Goal: Task Accomplishment & Management: Complete application form

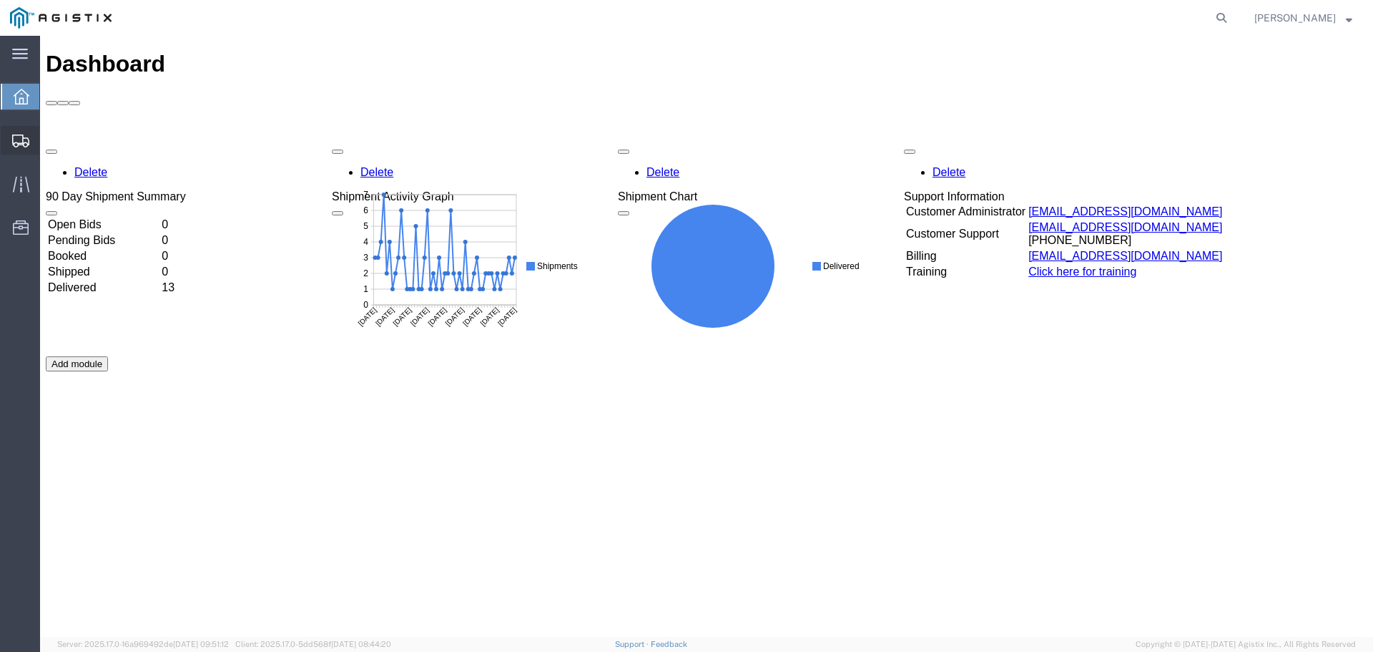
click at [49, 139] on span "Shipments" at bounding box center [44, 140] width 10 height 29
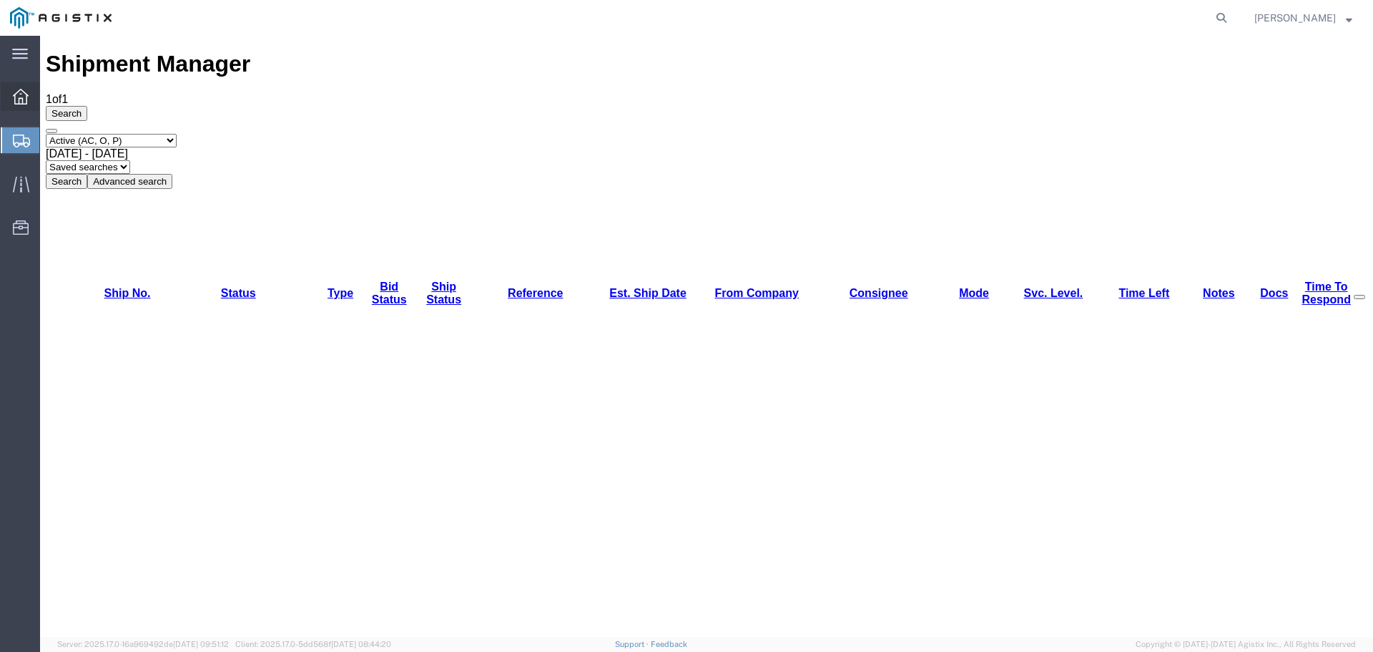
click at [49, 98] on span "Dashboard" at bounding box center [44, 96] width 10 height 29
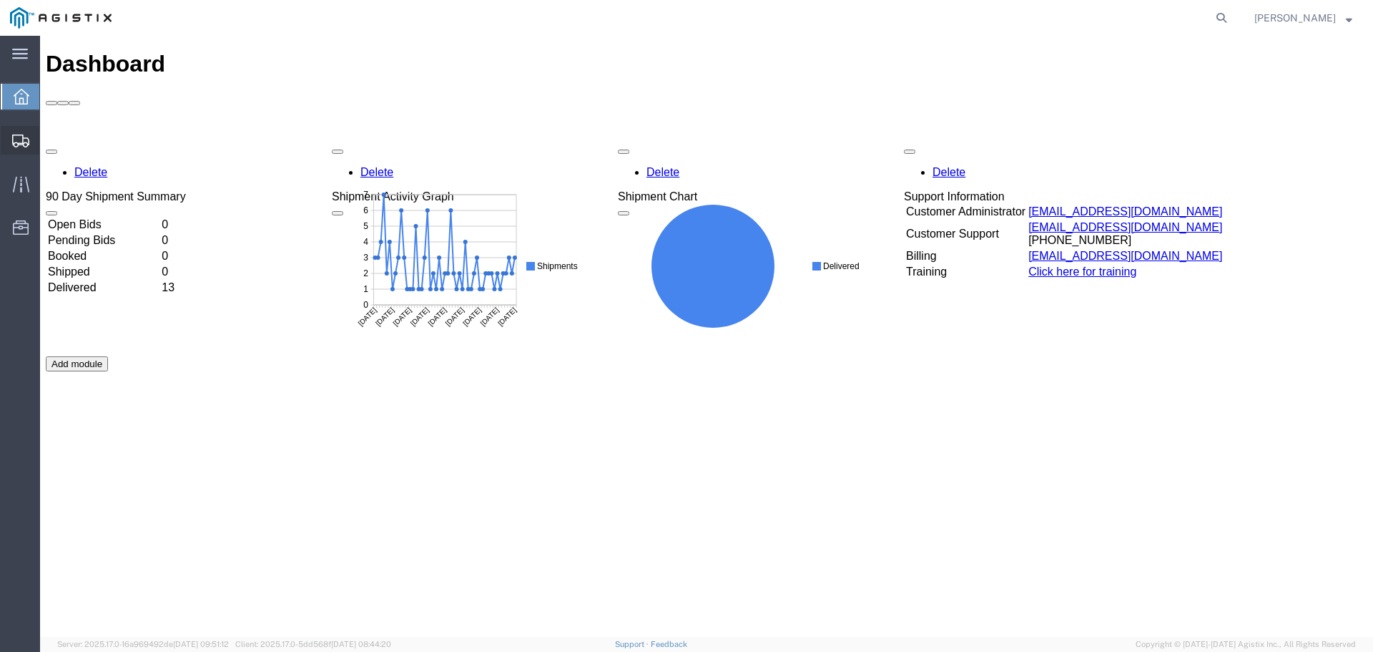
click at [0, 0] on span "Create Shipment" at bounding box center [0, 0] width 0 height 0
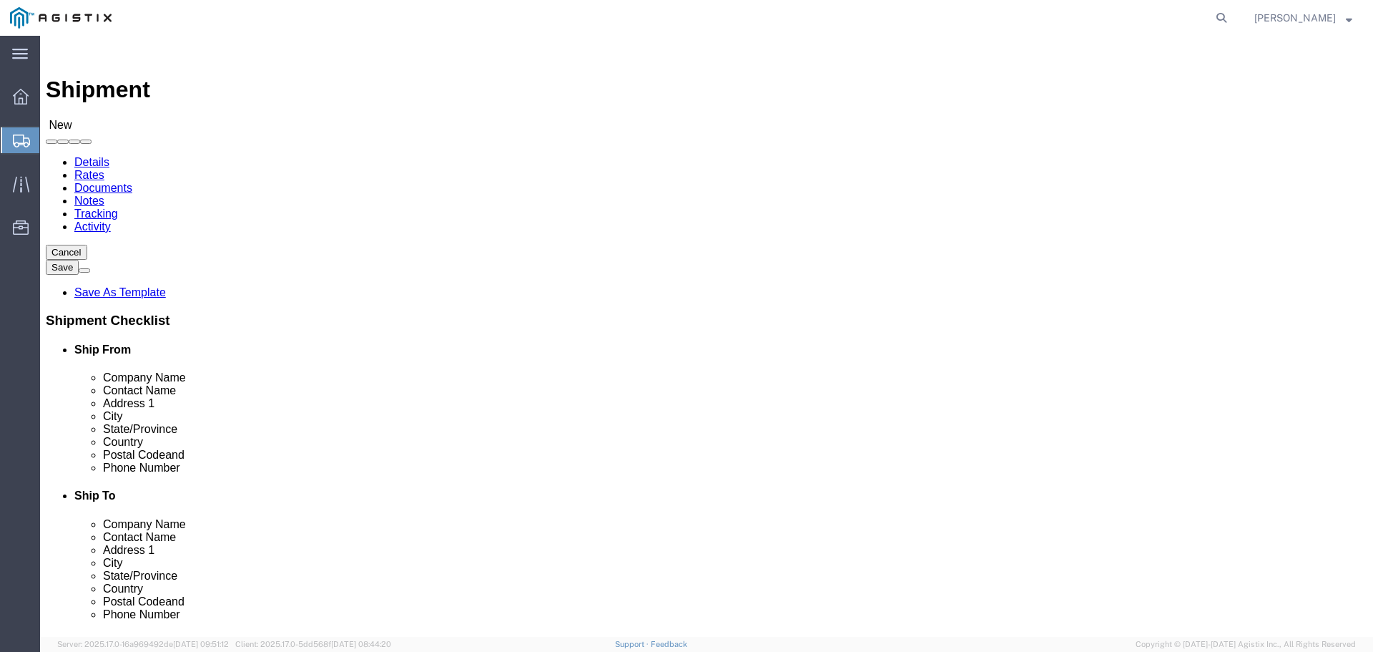
select select
click select "Select General Dynamics Bath Iron Works"
click input "text"
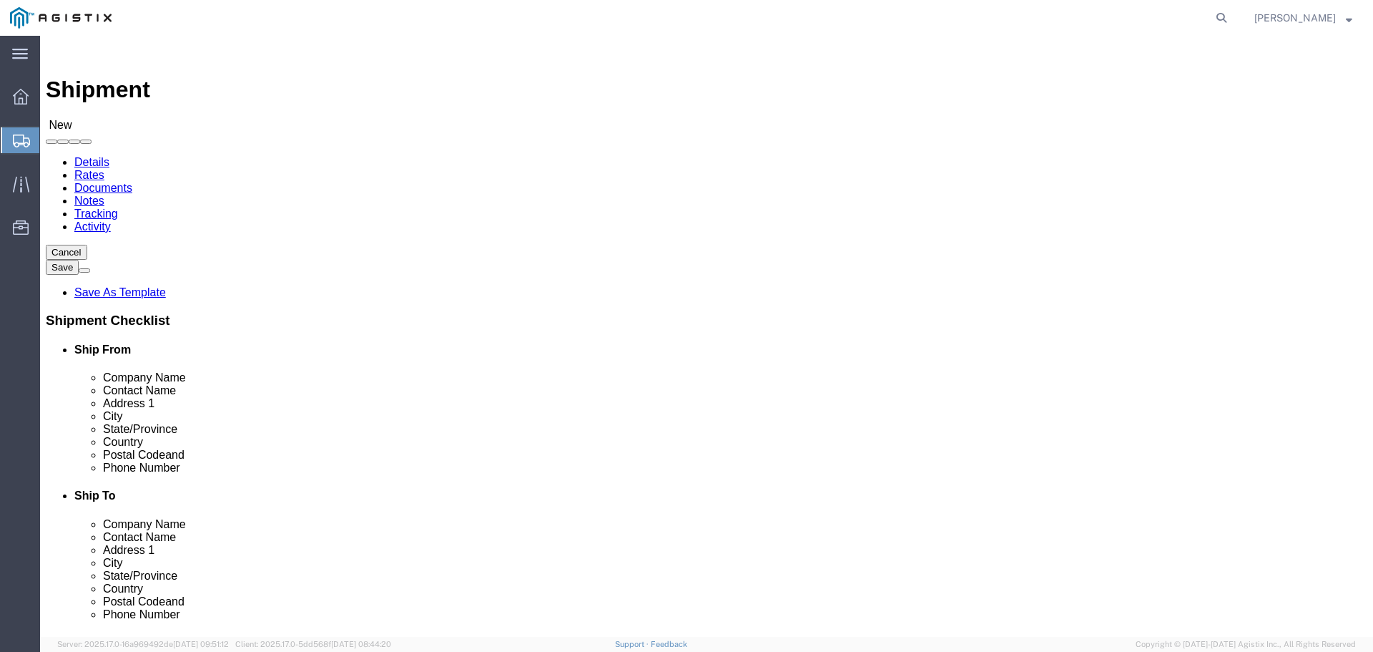
type input "a"
type input "Arcellor-[GEOGRAPHIC_DATA]"
type input "D"
type input "Ben"
type input "[STREET_ADDRESS]"
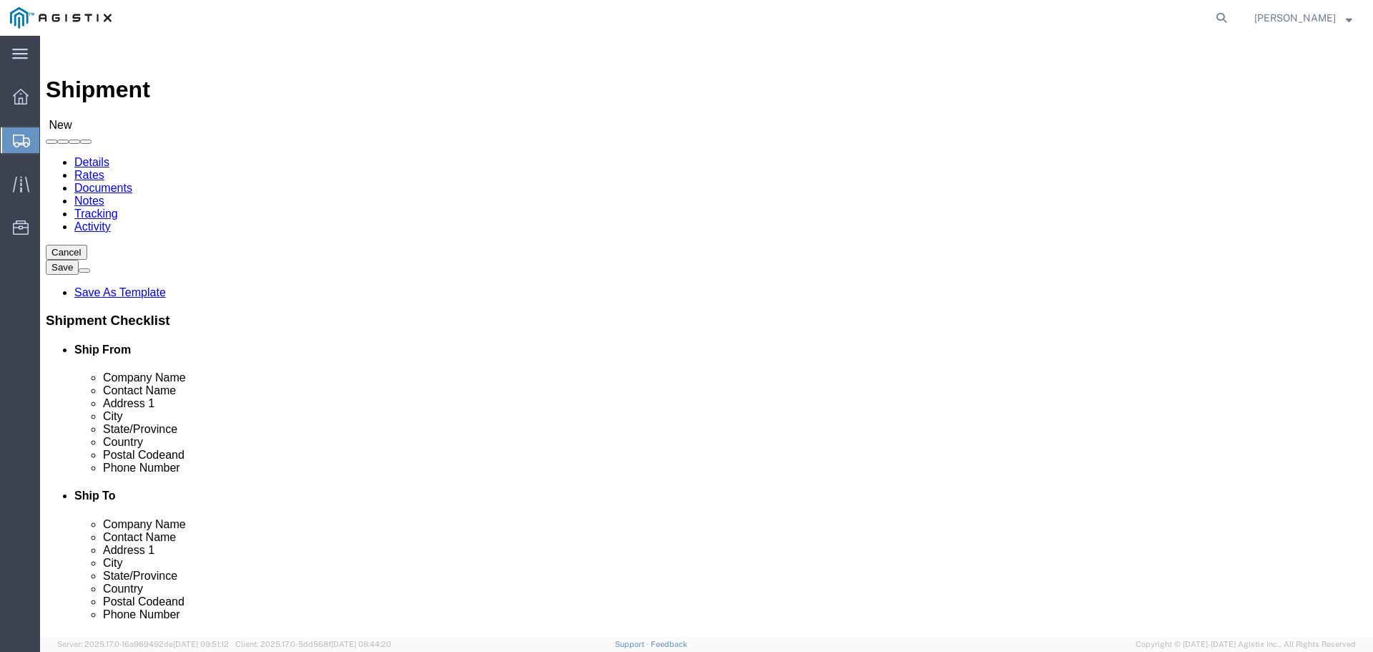
type input "[GEOGRAPHIC_DATA]"
type input "i"
type input "in"
type input "46304"
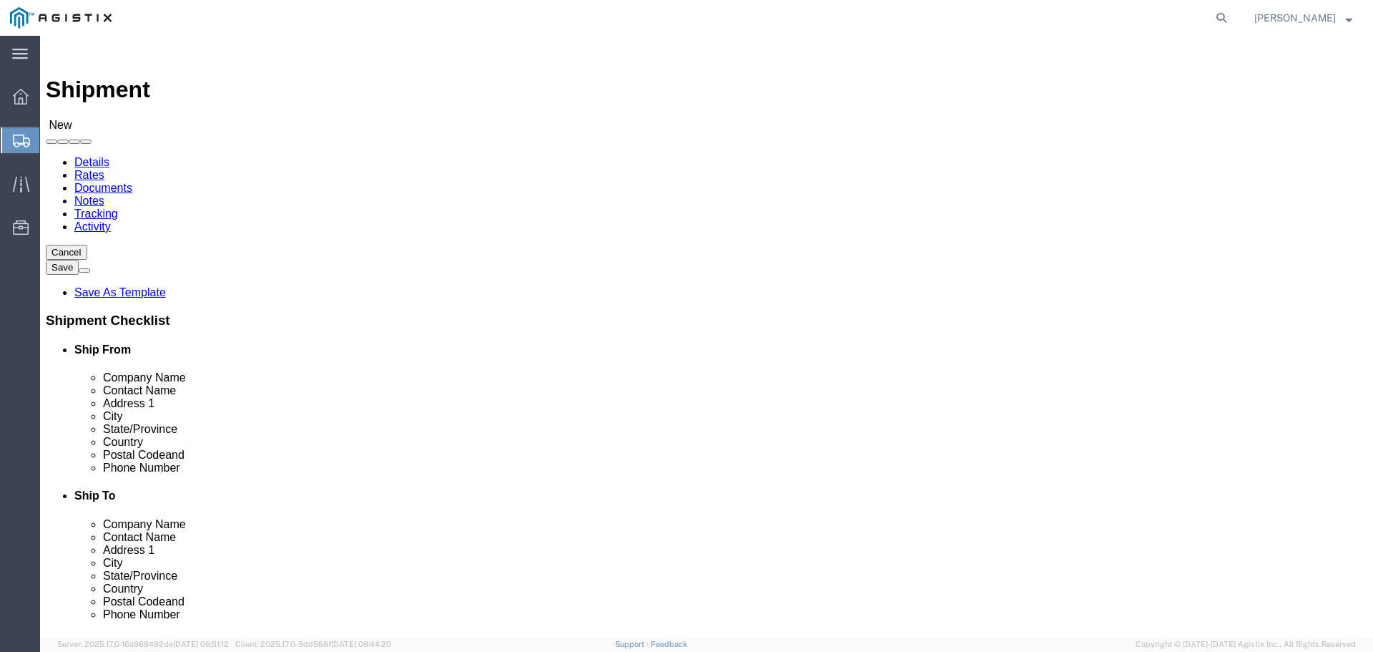
type input "[PHONE_NUMBER]"
click input "text"
type input "American Steel"
type input "[PERSON_NAME]"
type input "[STREET_ADDRESS][PERSON_NAME]"
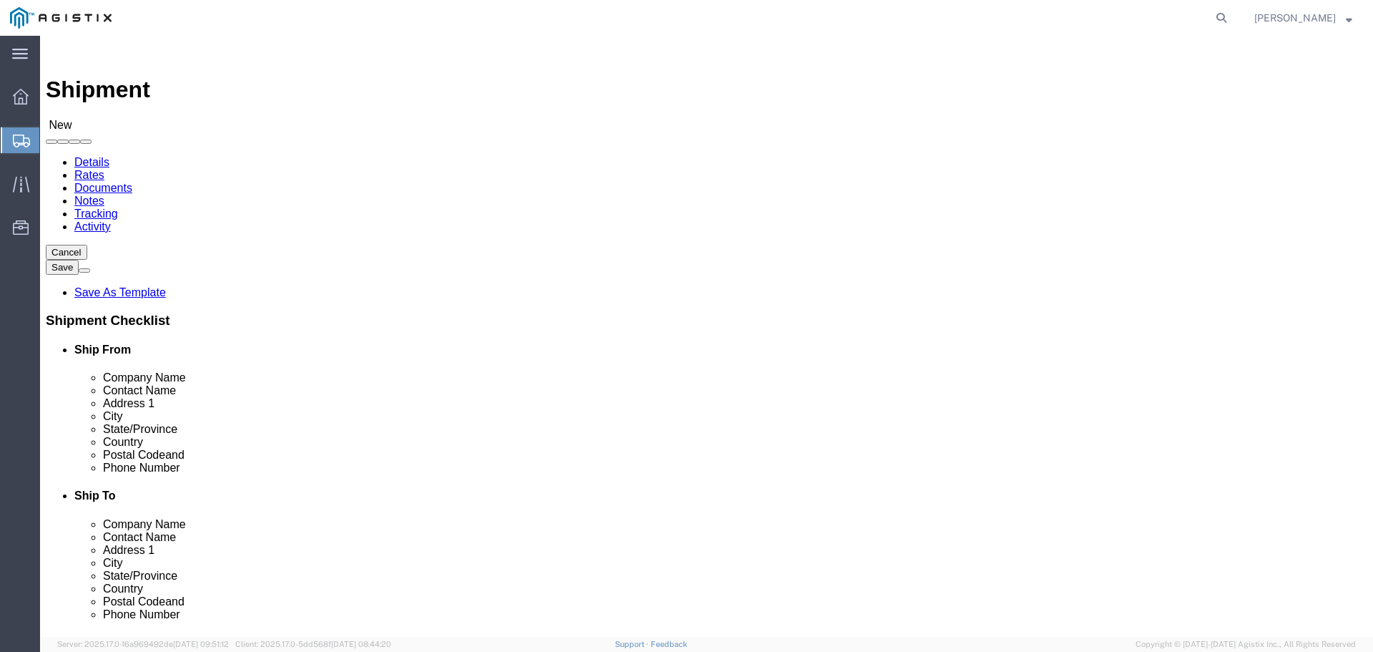
type input "[GEOGRAPHIC_DATA]"
type input "m"
type input "04530"
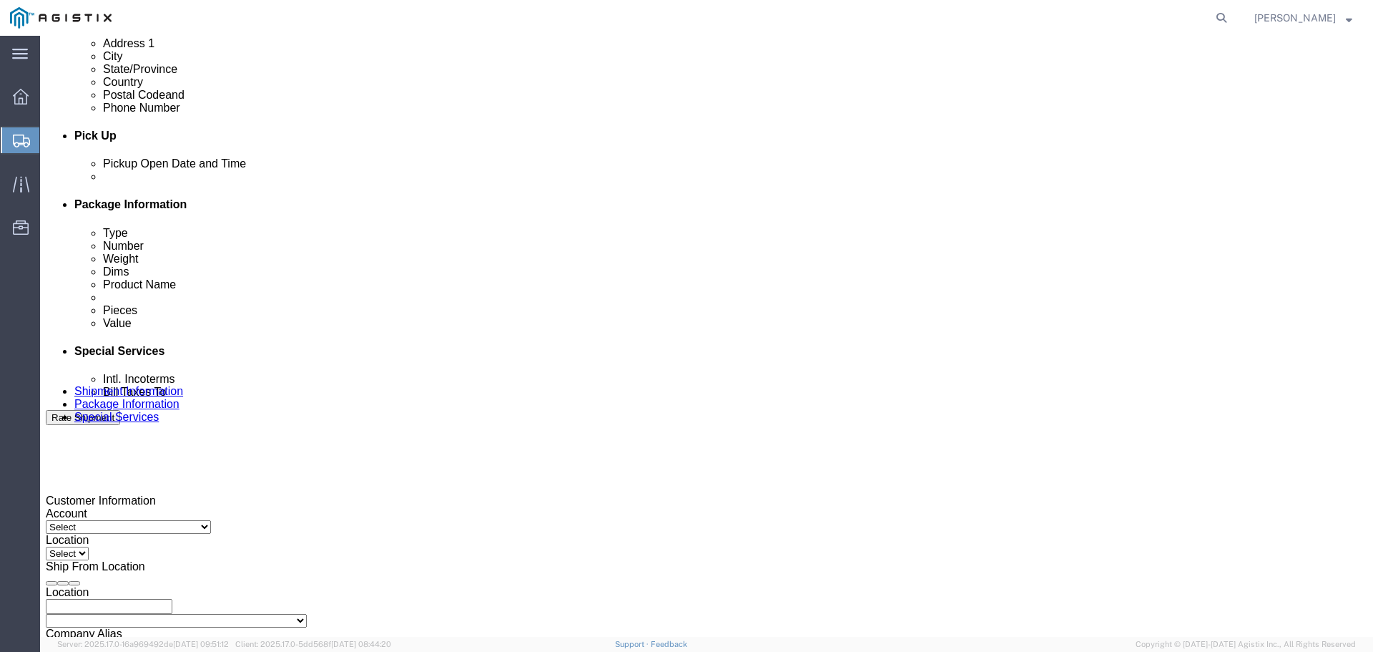
scroll to position [512, 0]
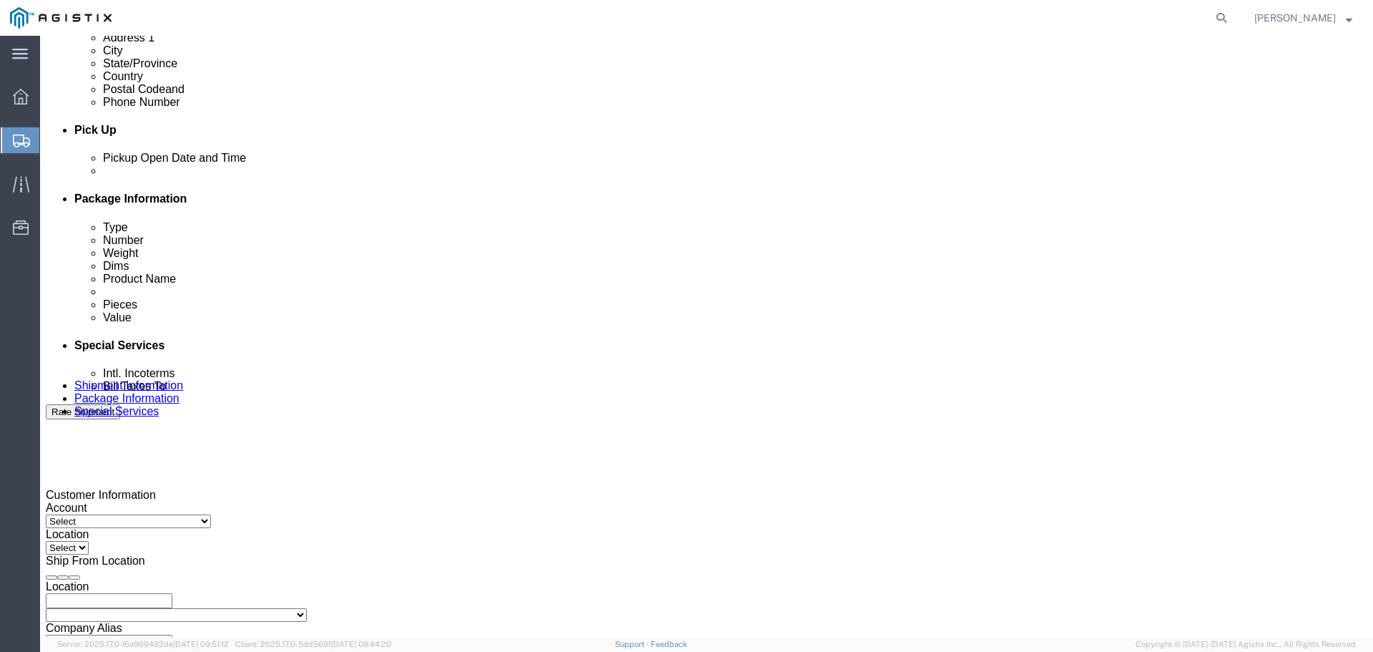
type input "[PHONE_NUMBER]"
click icon
click div
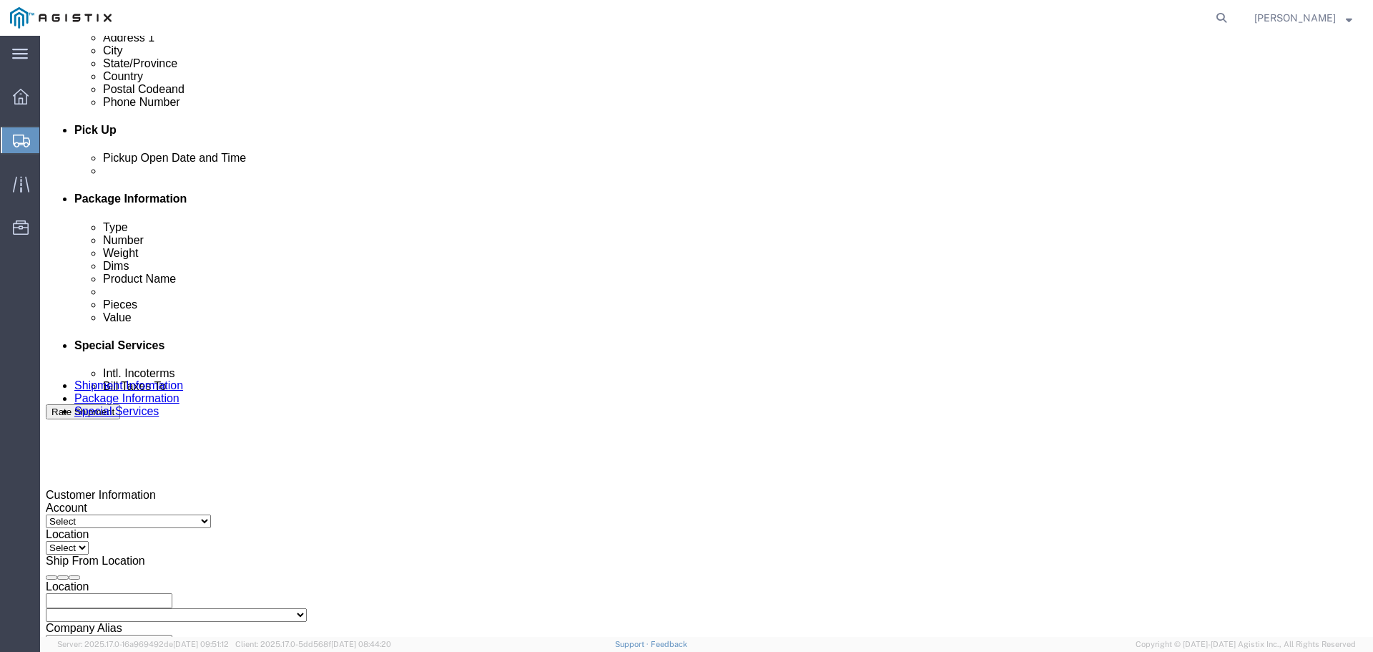
scroll to position [529, 0]
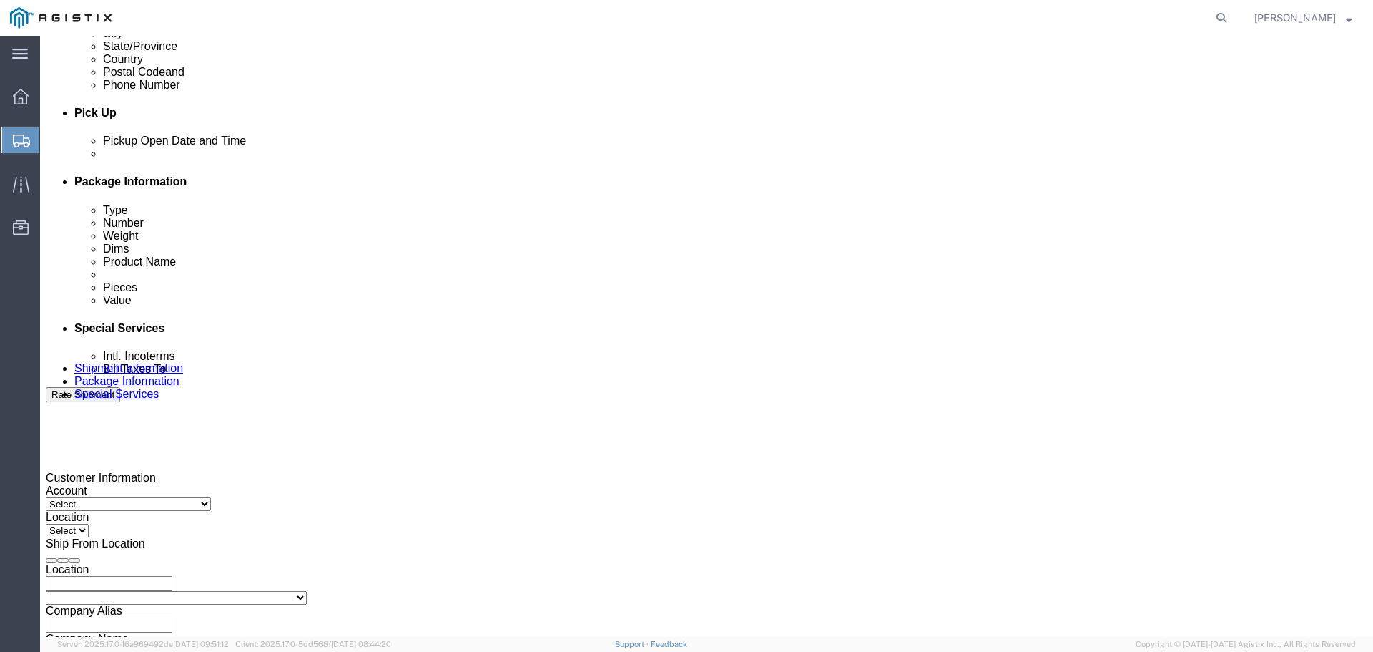
click button "Apply"
click icon
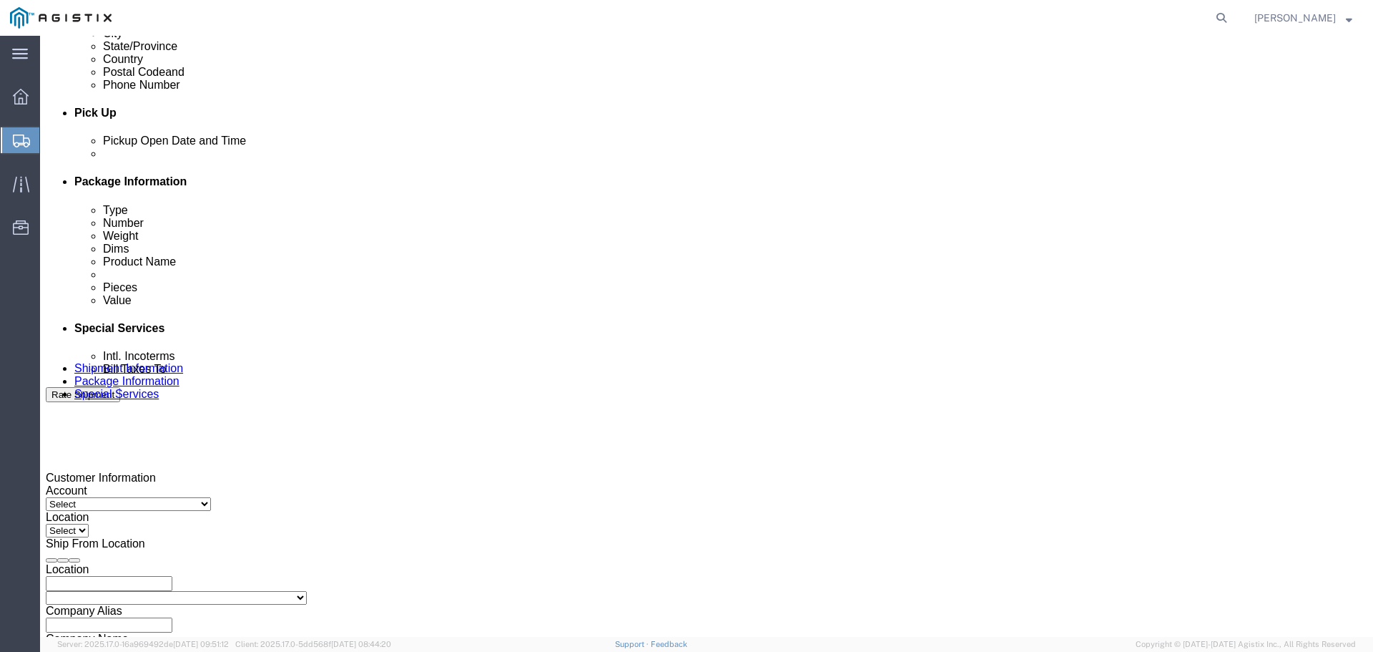
click icon
click div
drag, startPoint x: 988, startPoint y: 637, endPoint x: 946, endPoint y: 589, distance: 63.3
click button "Apply"
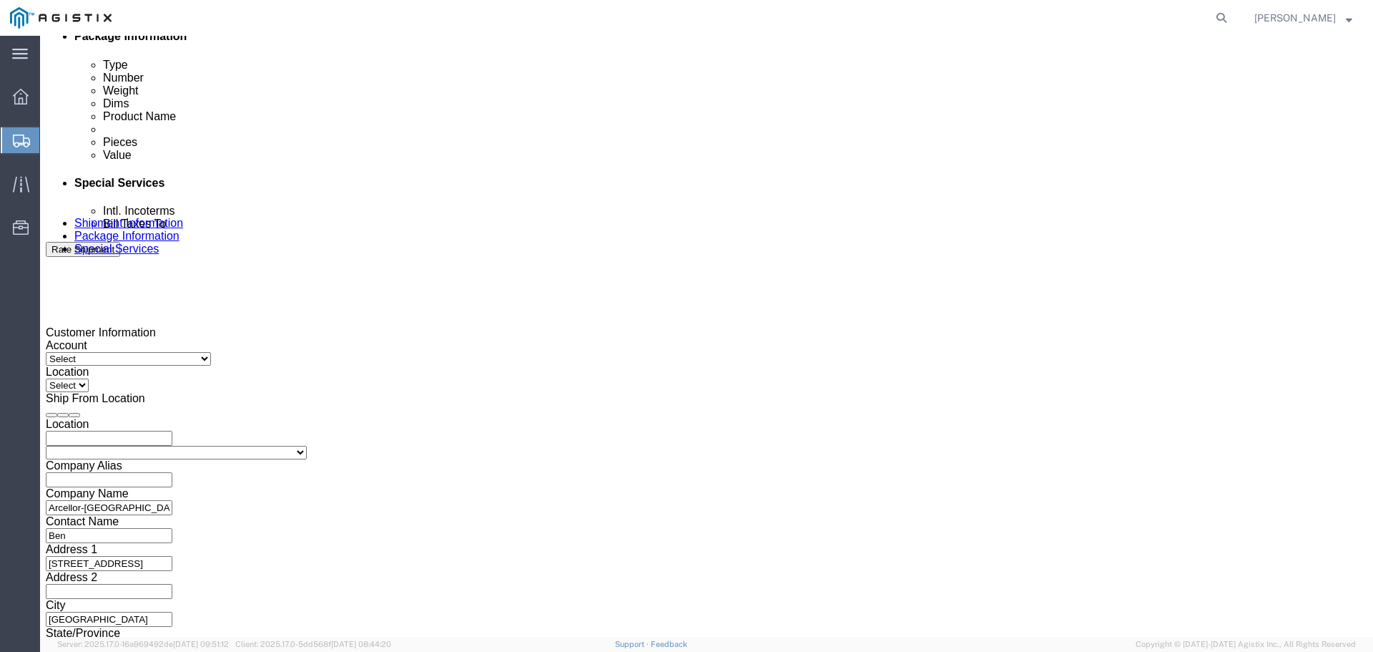
scroll to position [744, 0]
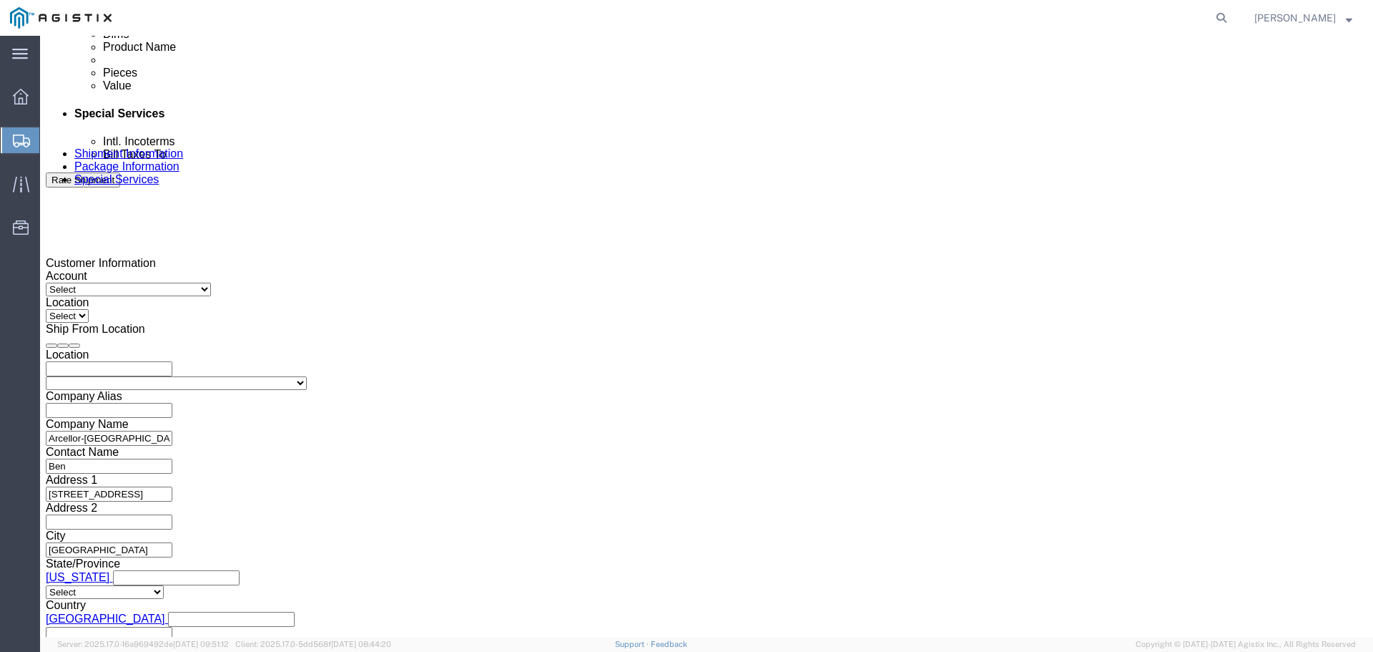
click button "Continue"
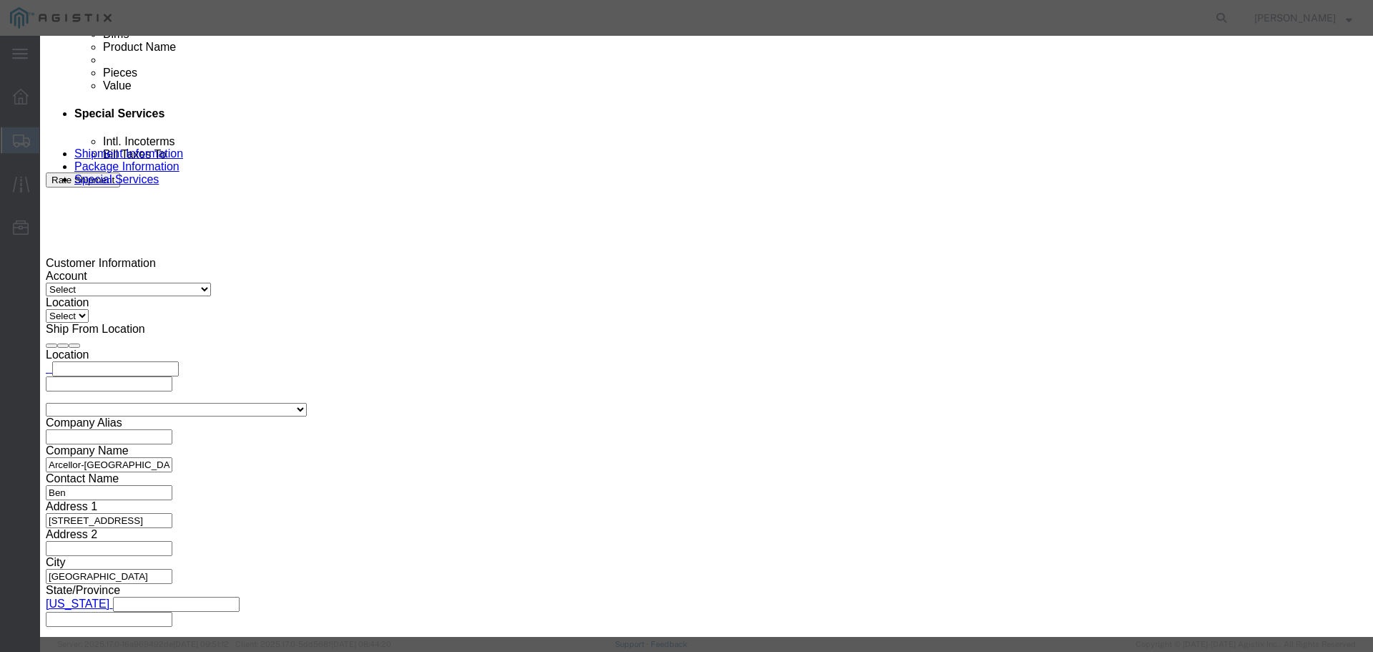
click button "Close"
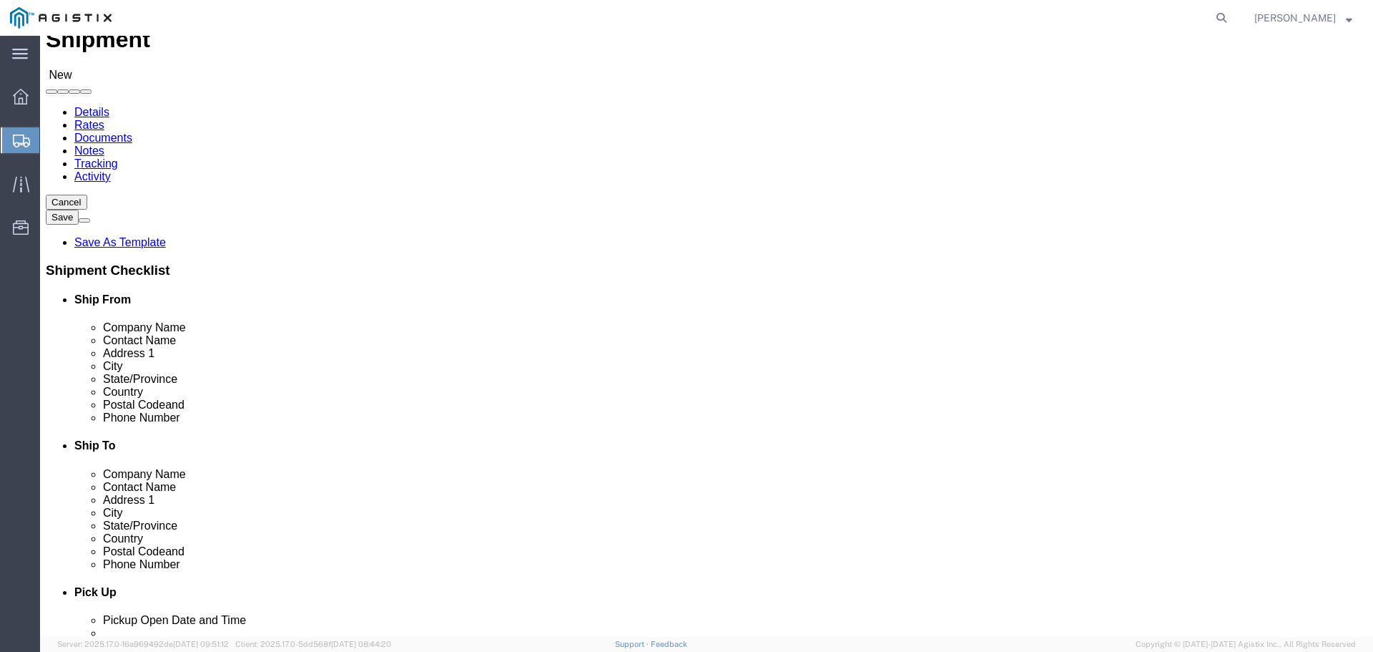
scroll to position [0, 0]
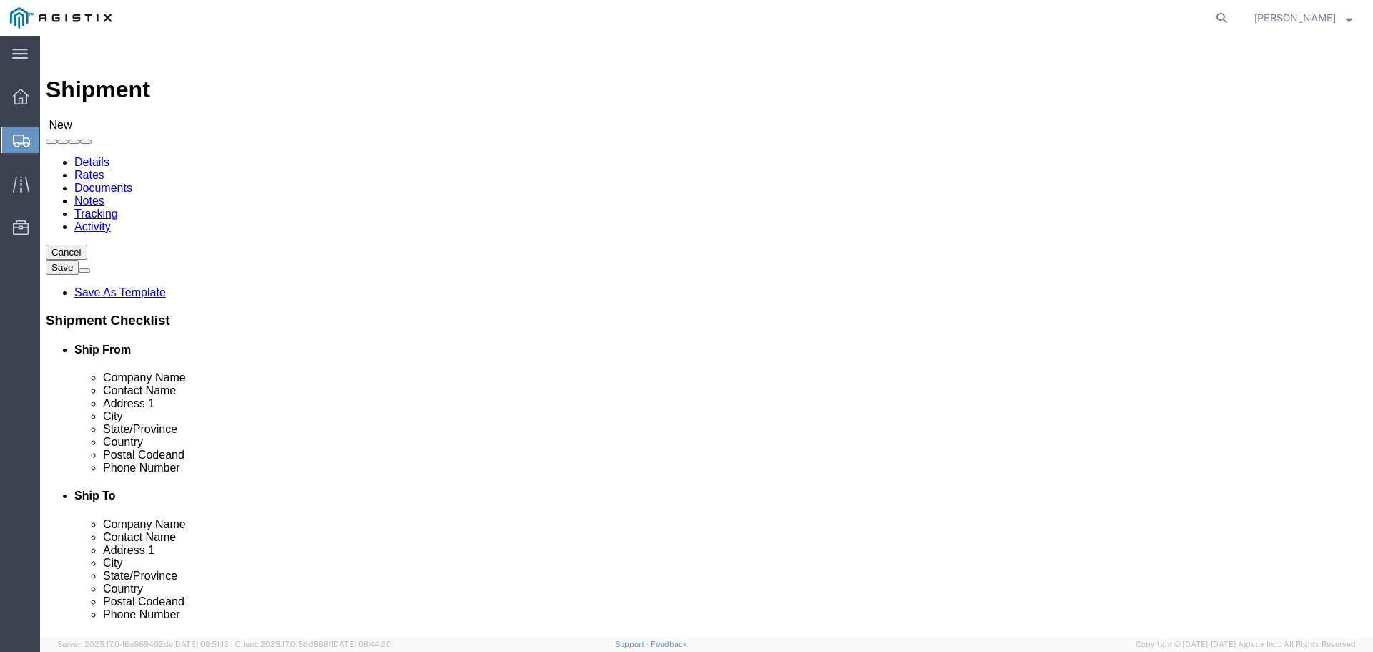
click select "Select"
click select "Select General Dynamics Bath Iron Works"
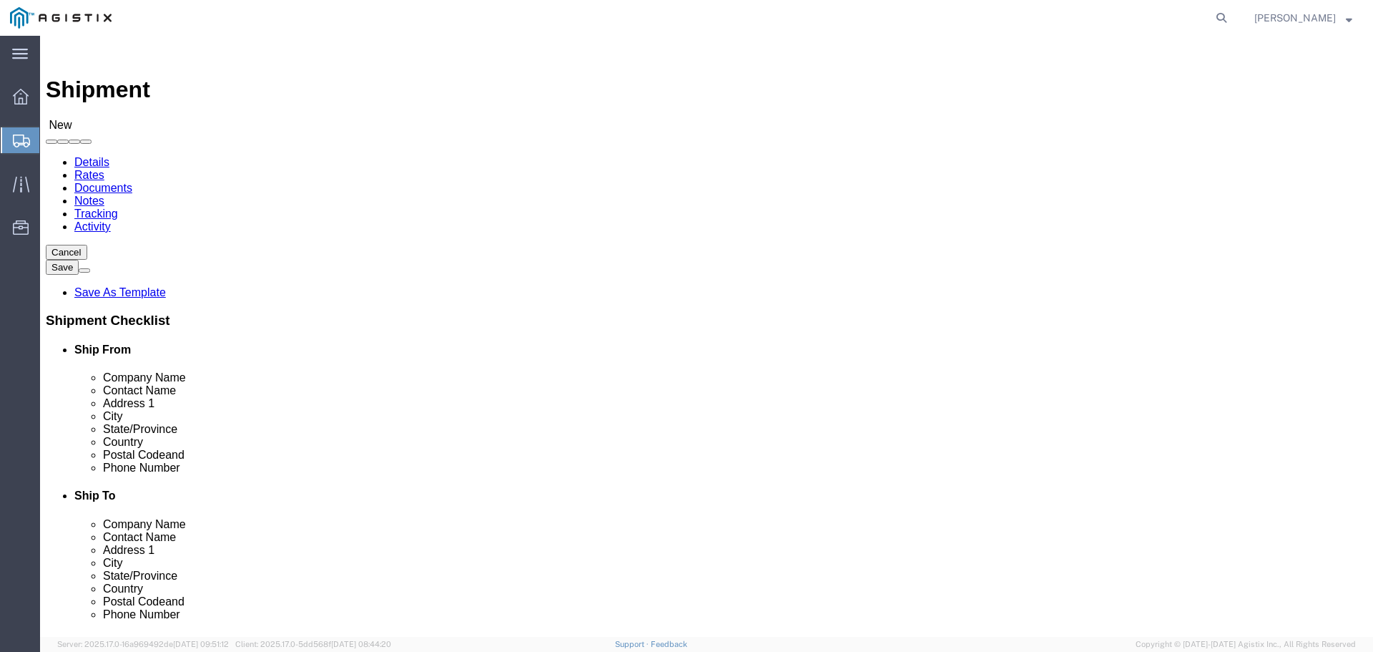
select select "8114"
click select "Select General Dynamics Bath Iron Works"
select select
click select "Select Bath - 50 YARD REC [US_STATE][GEOGRAPHIC_DATA] - 700 [US_STATE][GEOGRAPH…"
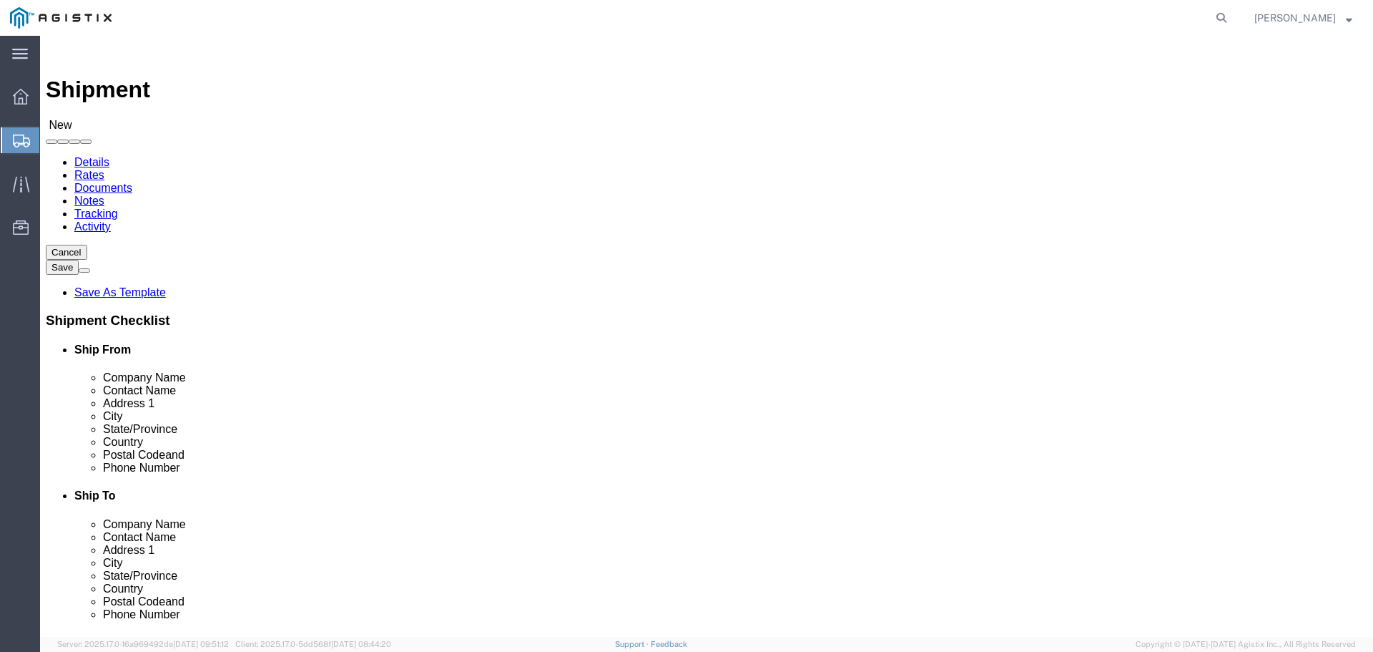
select select "14737"
click select "Select Bath - 50 YARD REC [US_STATE][GEOGRAPHIC_DATA] - 700 [US_STATE][GEOGRAPH…"
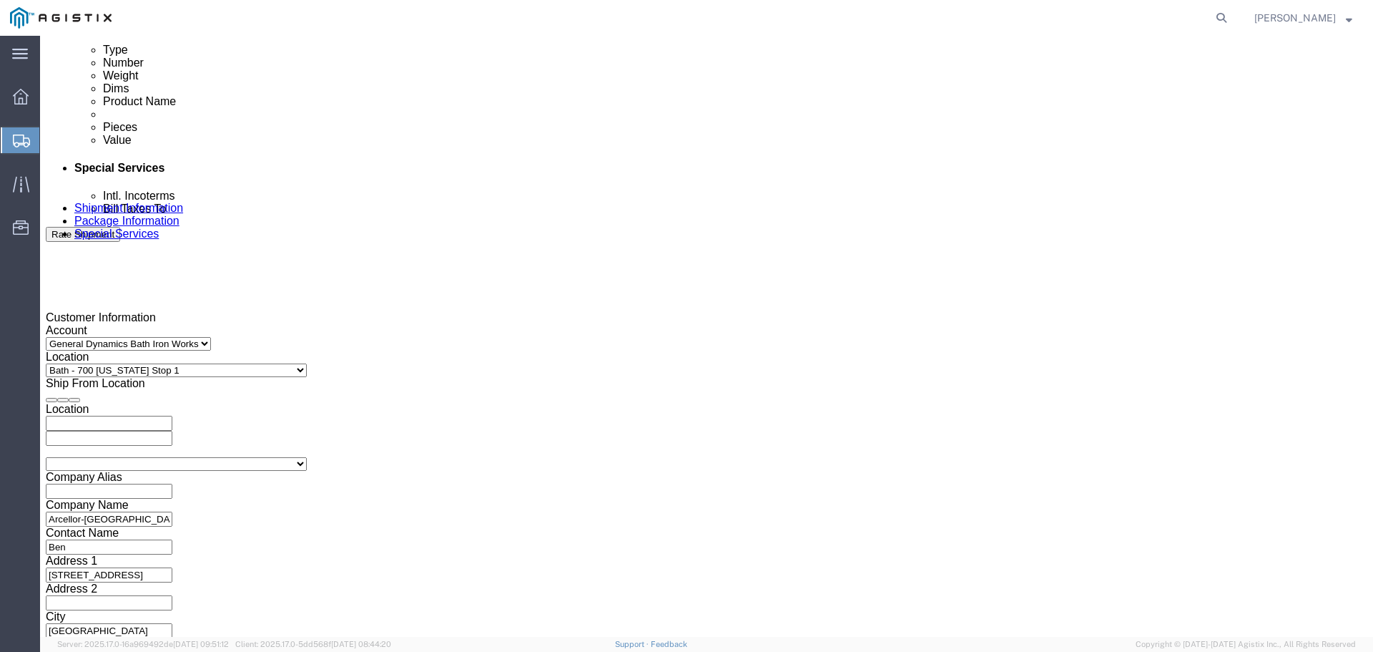
scroll to position [745, 0]
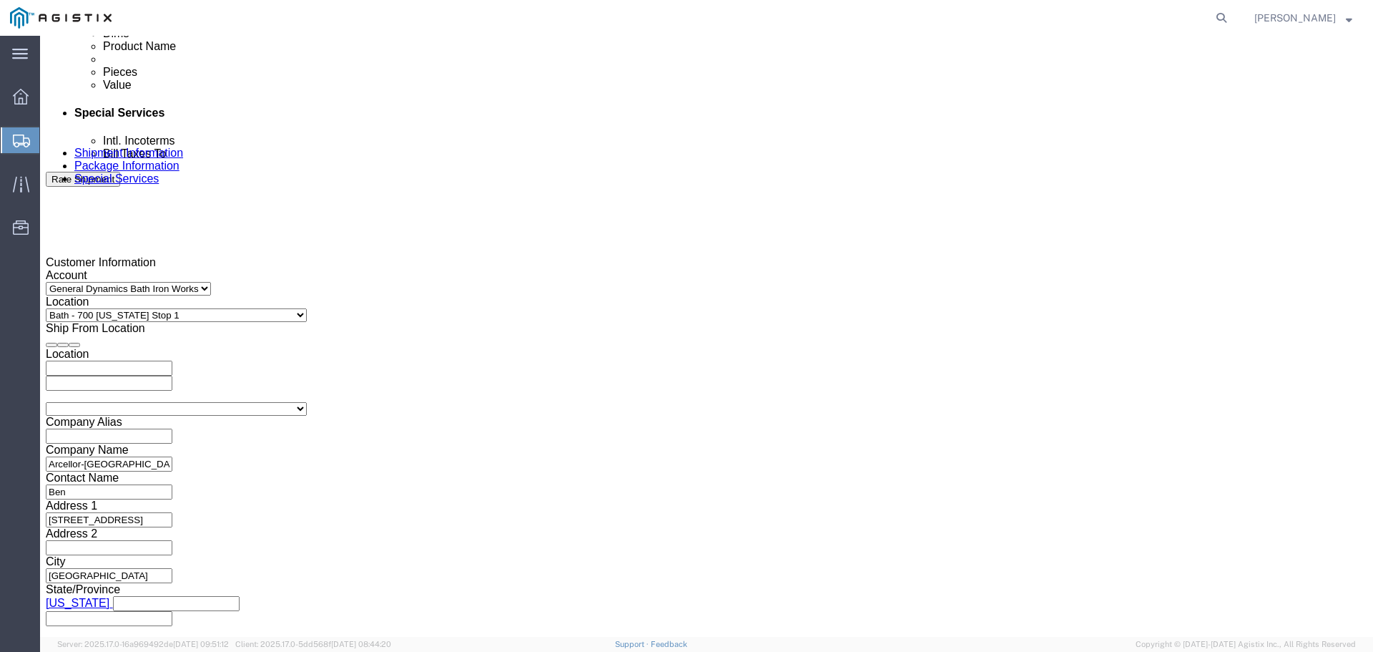
click button "Continue"
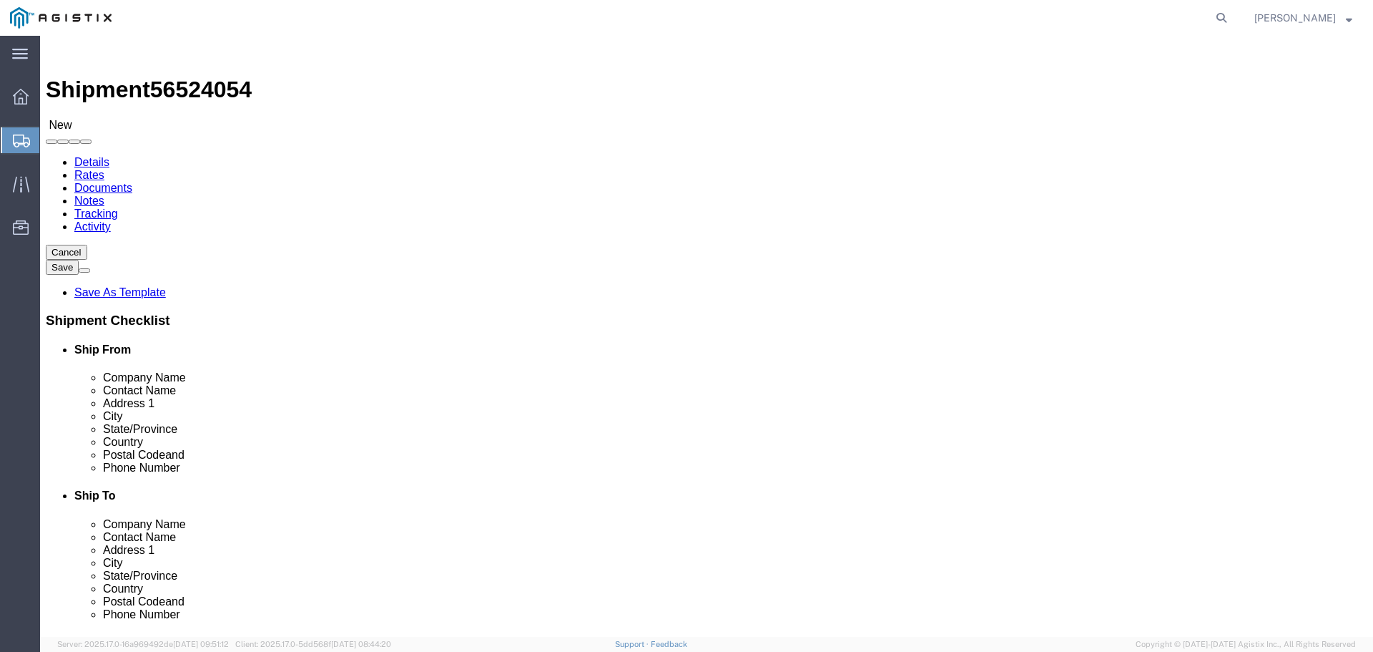
click select "Select Bale(s) Basket(s) Bolt(s) Bottle(s) Buckets Bulk Bundle(s) Can(s) Cardbo…"
select select "BULK"
click select "Select Bale(s) Basket(s) Bolt(s) Bottle(s) Buckets Bulk Bundle(s) Can(s) Cardbo…"
drag, startPoint x: 231, startPoint y: 285, endPoint x: 172, endPoint y: 285, distance: 59.4
click div "Number 1"
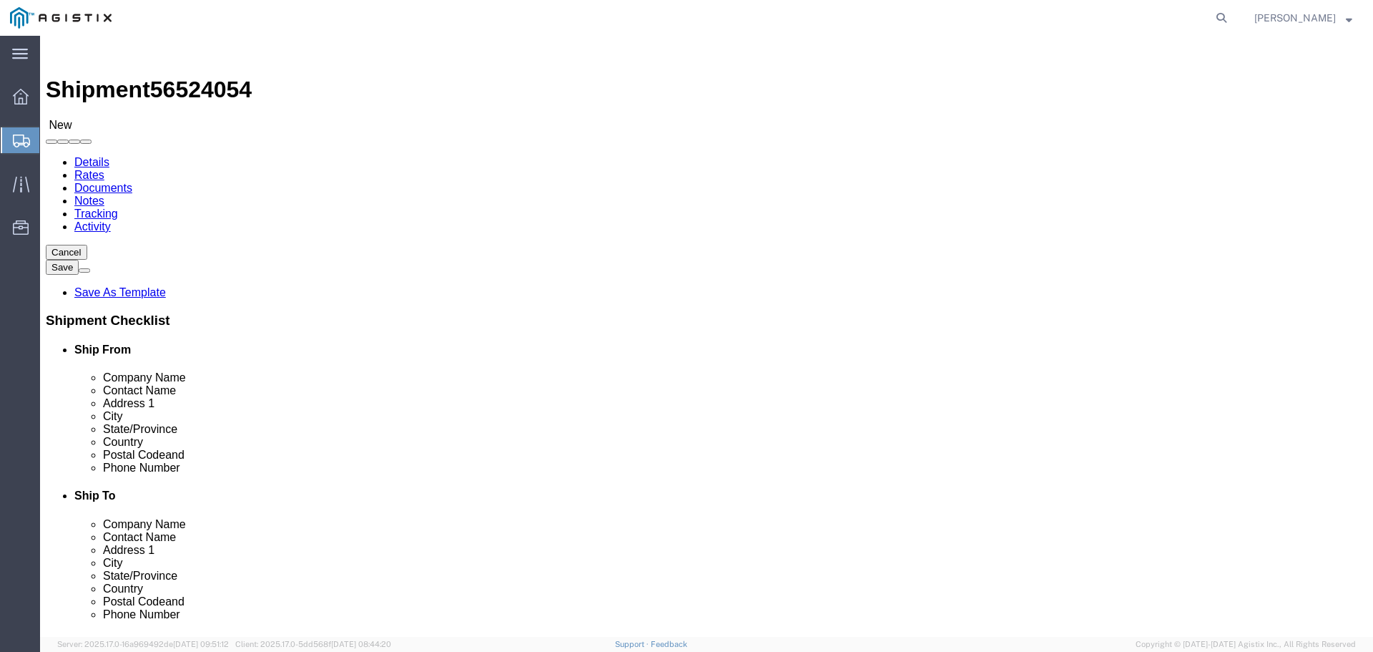
type input "6"
click input "text"
type input "582"
click input "text"
type input "126"
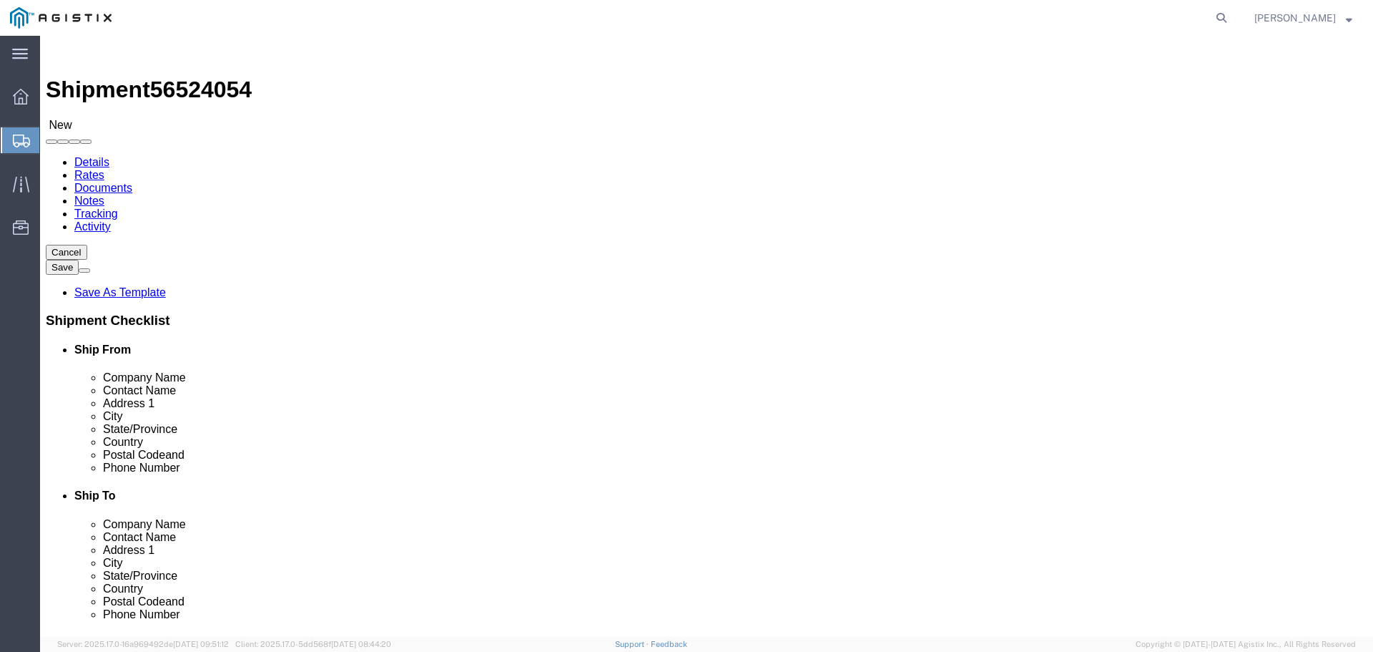
click input "text"
type input "12"
click div "6 x Bulk Package Type Select Bale(s) Basket(s) Bolt(s) Bottle(s) Buckets Bulk B…"
drag, startPoint x: 225, startPoint y: 335, endPoint x: 63, endPoint y: 337, distance: 161.7
click div "Weight 0.00 Select kgs lbs Ship. t°"
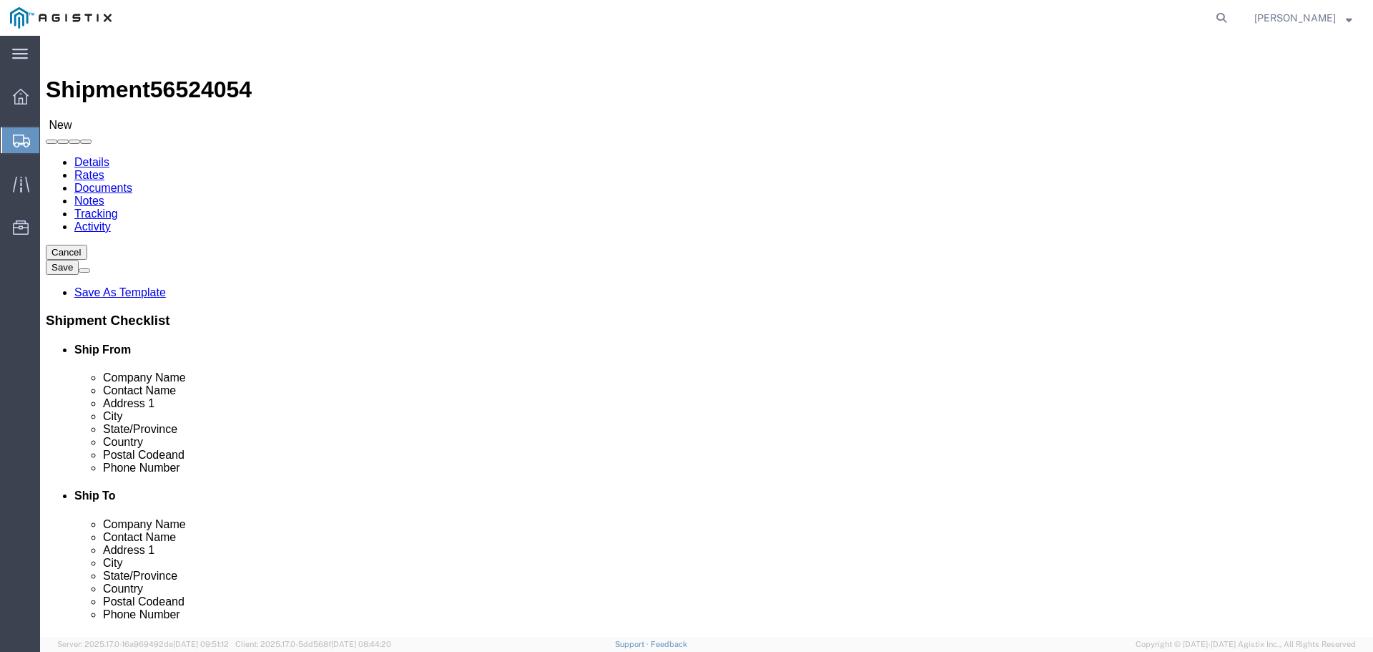
type input "41245"
click div "6 x Bulk Package Type Select Bale(s) Basket(s) Bolt(s) Bottle(s) Buckets Bulk B…"
drag, startPoint x: 210, startPoint y: 274, endPoint x: 143, endPoint y: 275, distance: 67.2
click div "Number 6"
type input "1"
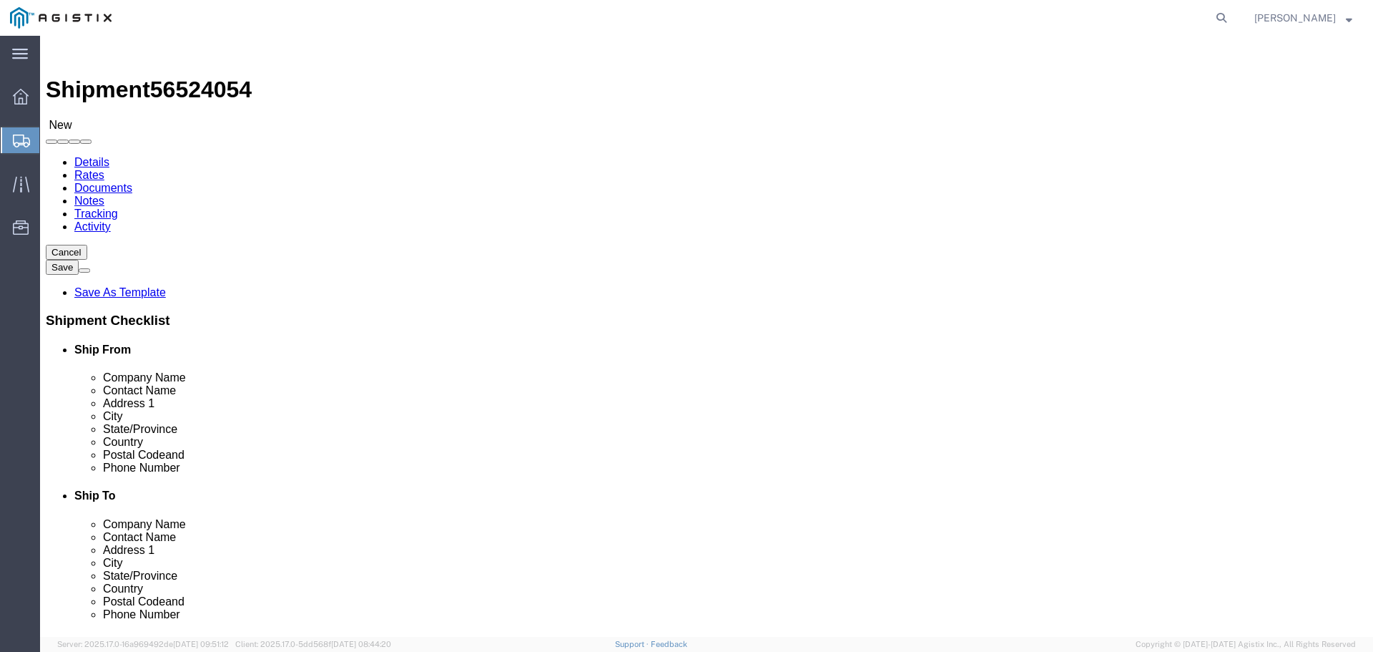
click div "Previous Continue"
click link "Add Content"
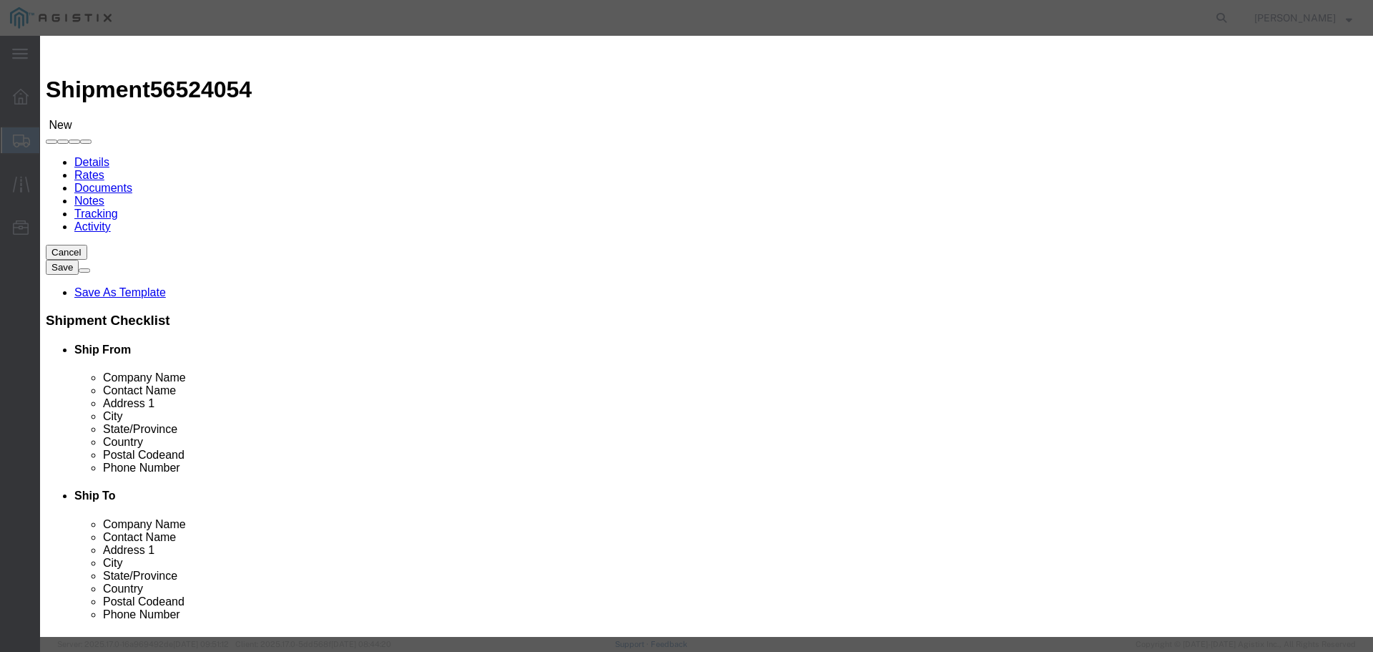
click input "text"
type input "w"
type input "i"
type input "wide steel plates"
type input "6"
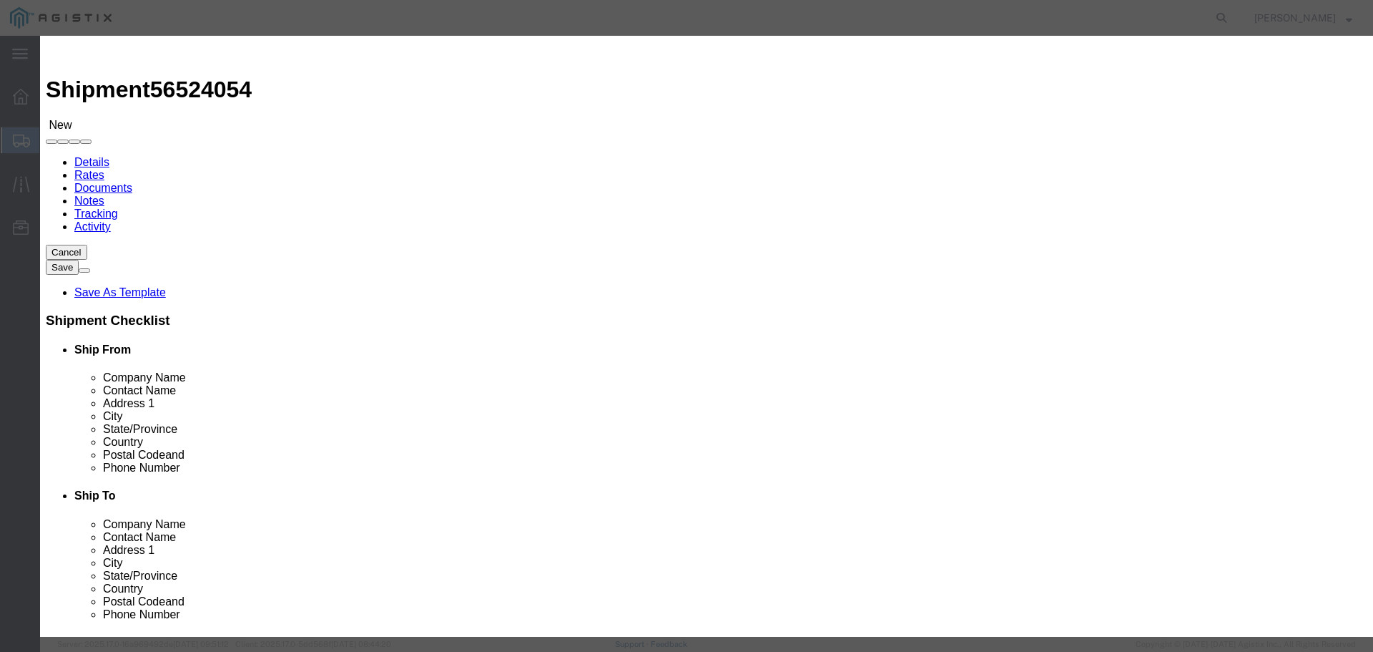
type input "5300.00"
select select "USD"
click select "Select 50 55 60 65 70 85 92.5 100 125 175 250 300 400"
select select "60"
click select "Select 50 55 60 65 70 85 92.5 100 125 175 250 300 400"
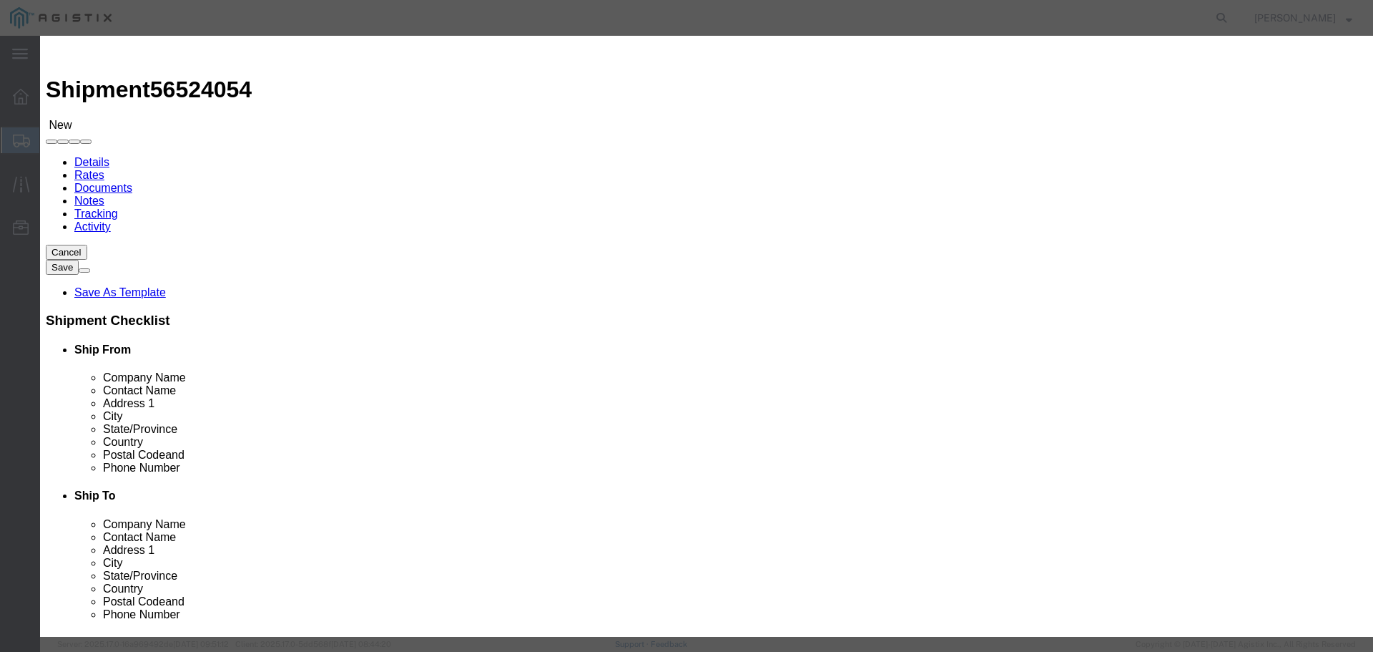
click button "Save & Close"
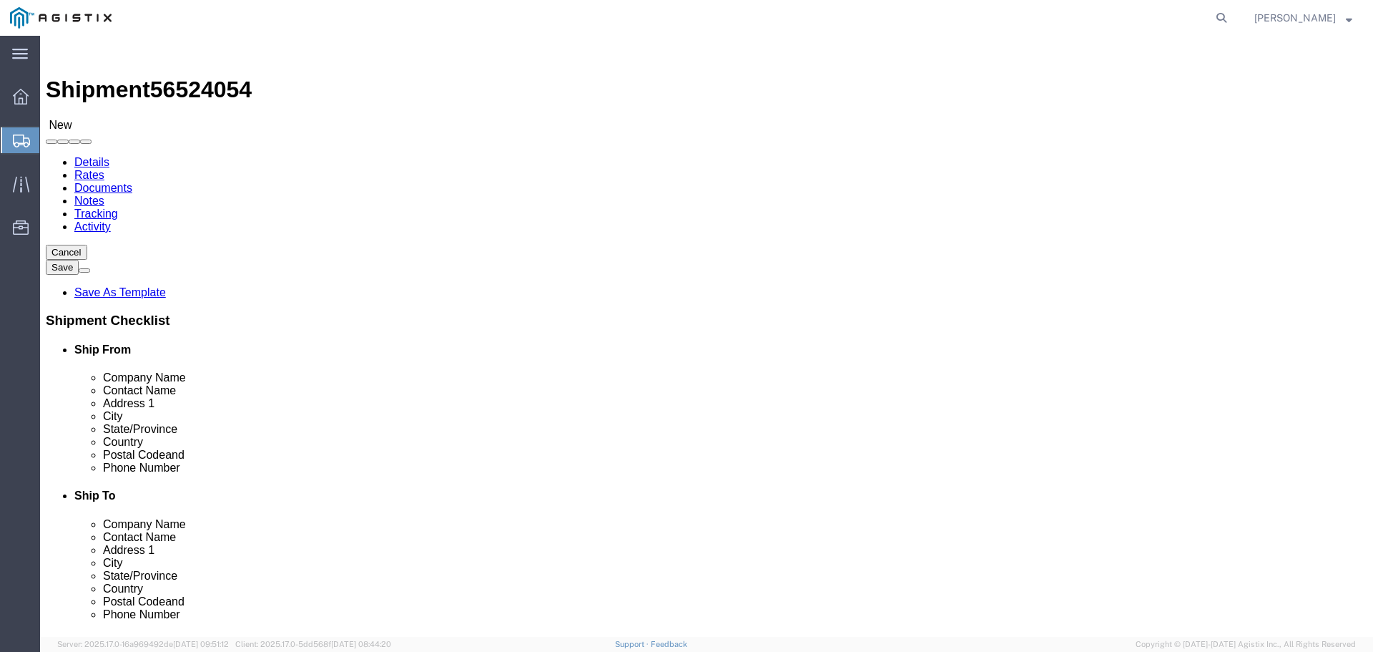
click button "Continue"
click button "Rate Shipment"
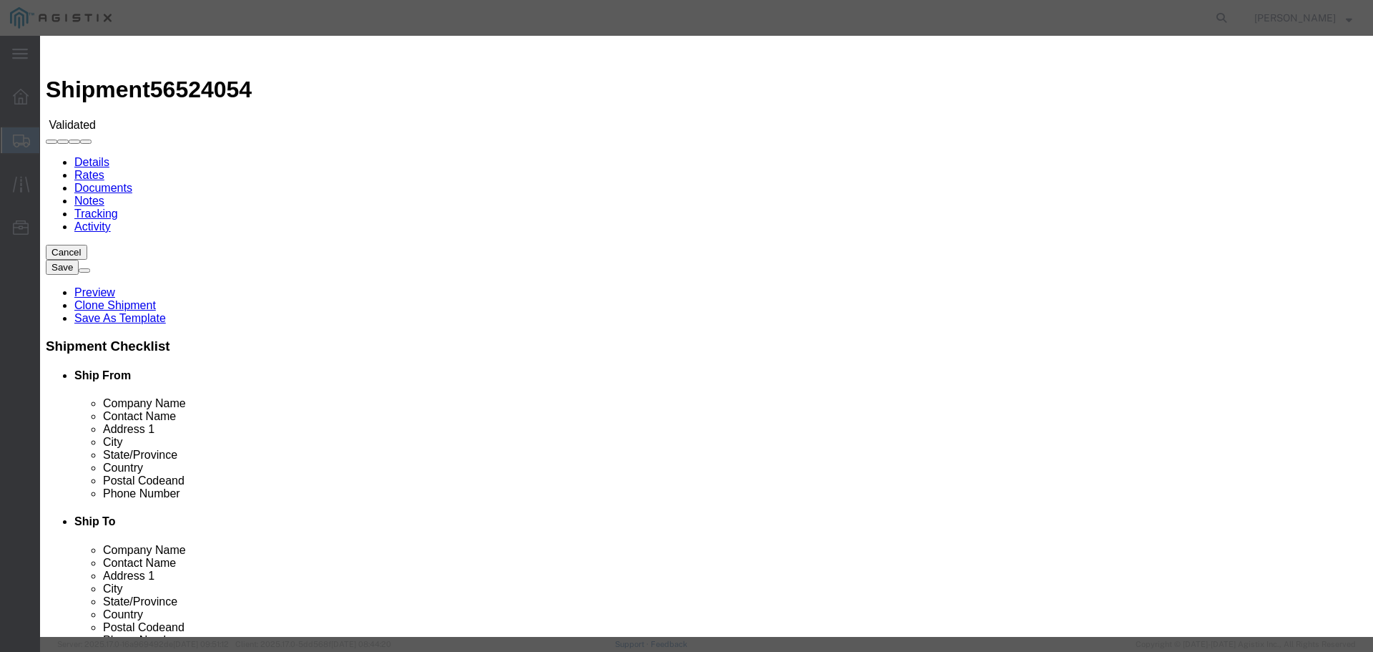
select select "6922"
select select "16774"
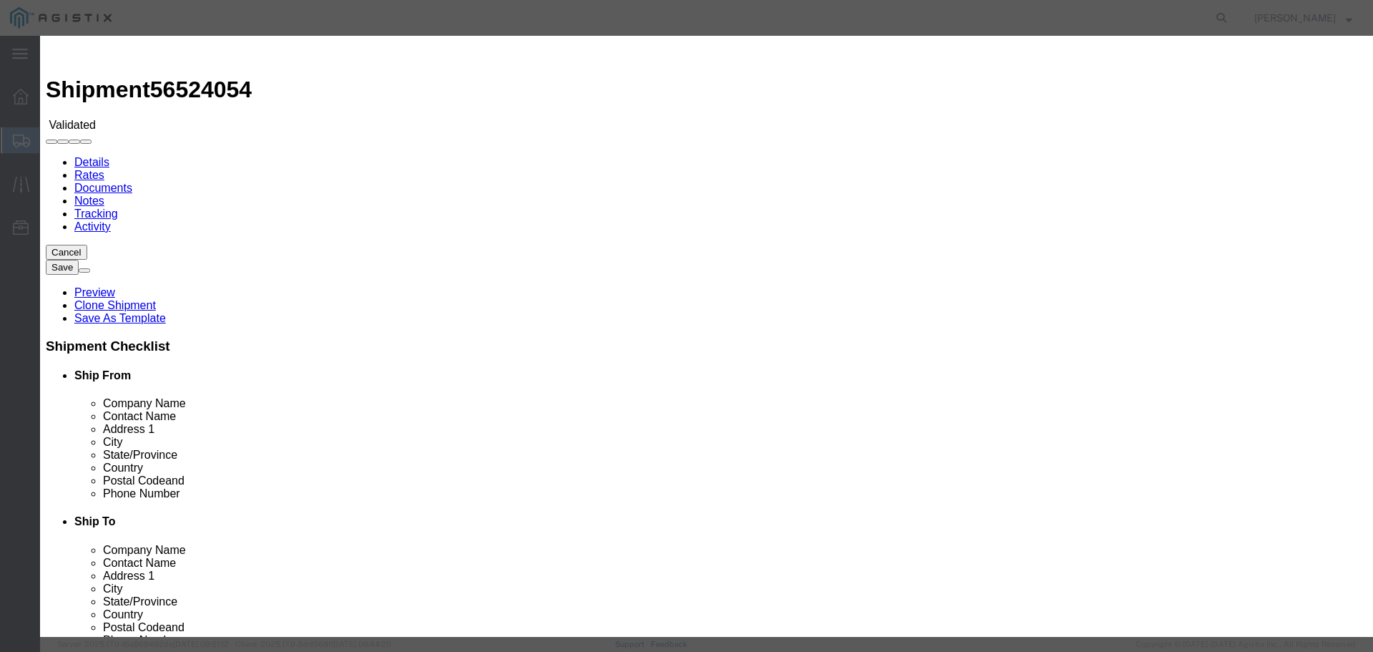
type input "5300"
type input "5,300.00"
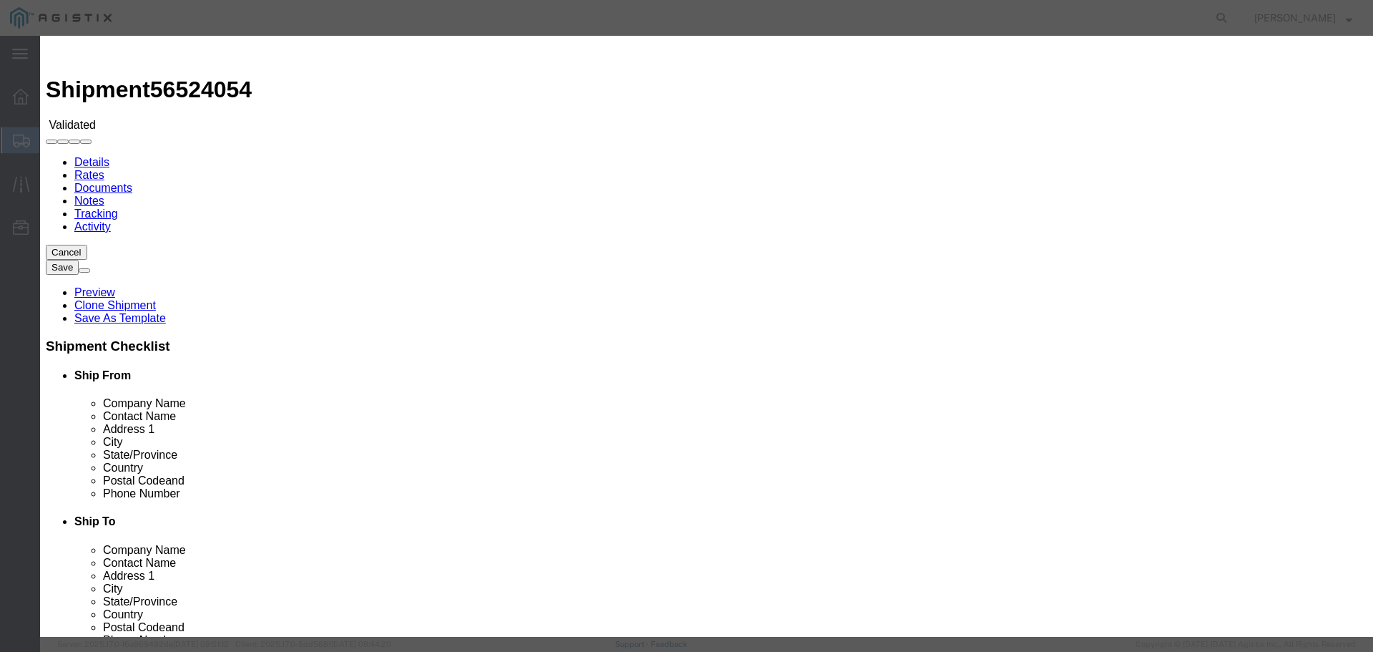
type input "b"
type input "B27031"
type input "[PERSON_NAME]"
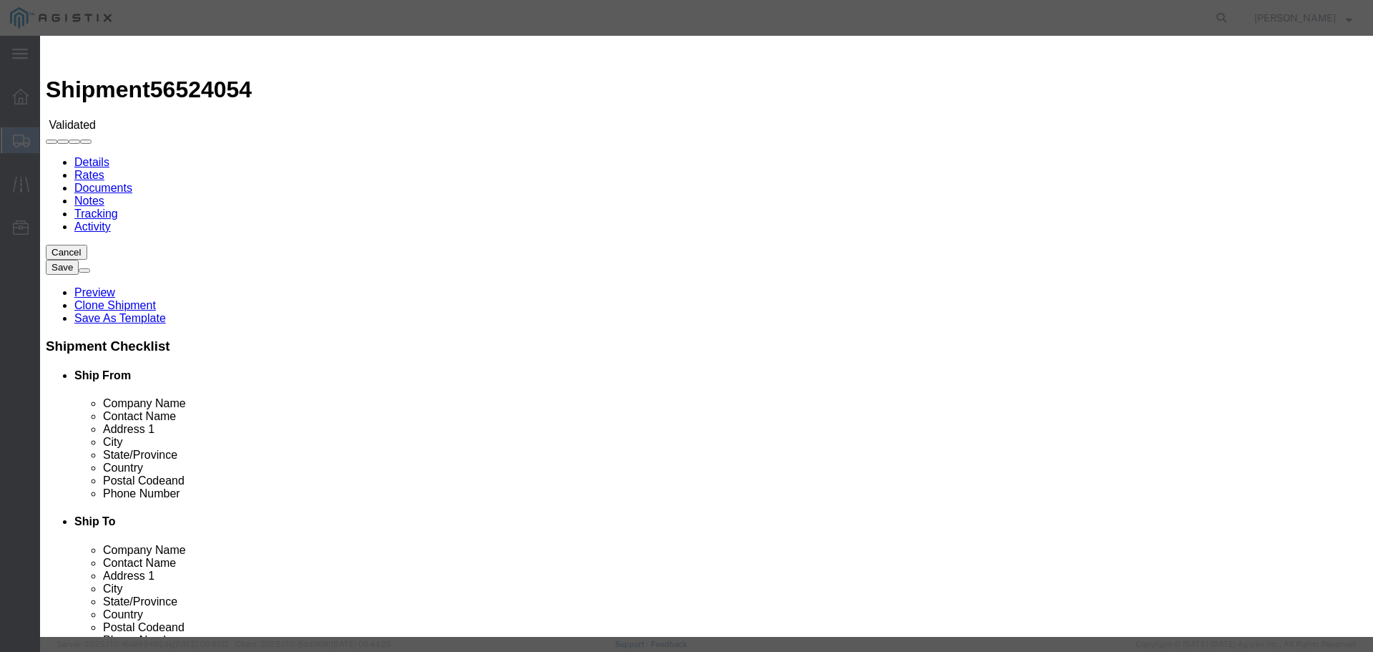
type input "12075497862"
type input "[DATE]"
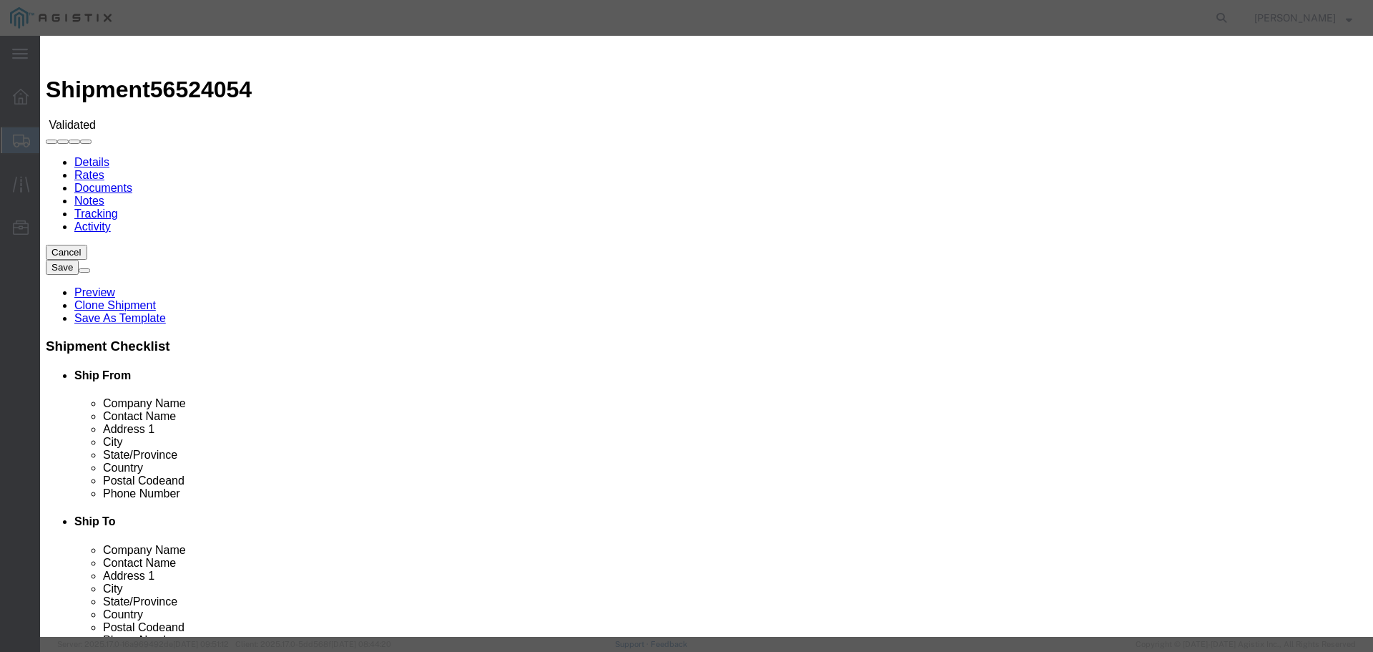
type input "[DATE]"
select select "DELIVRED"
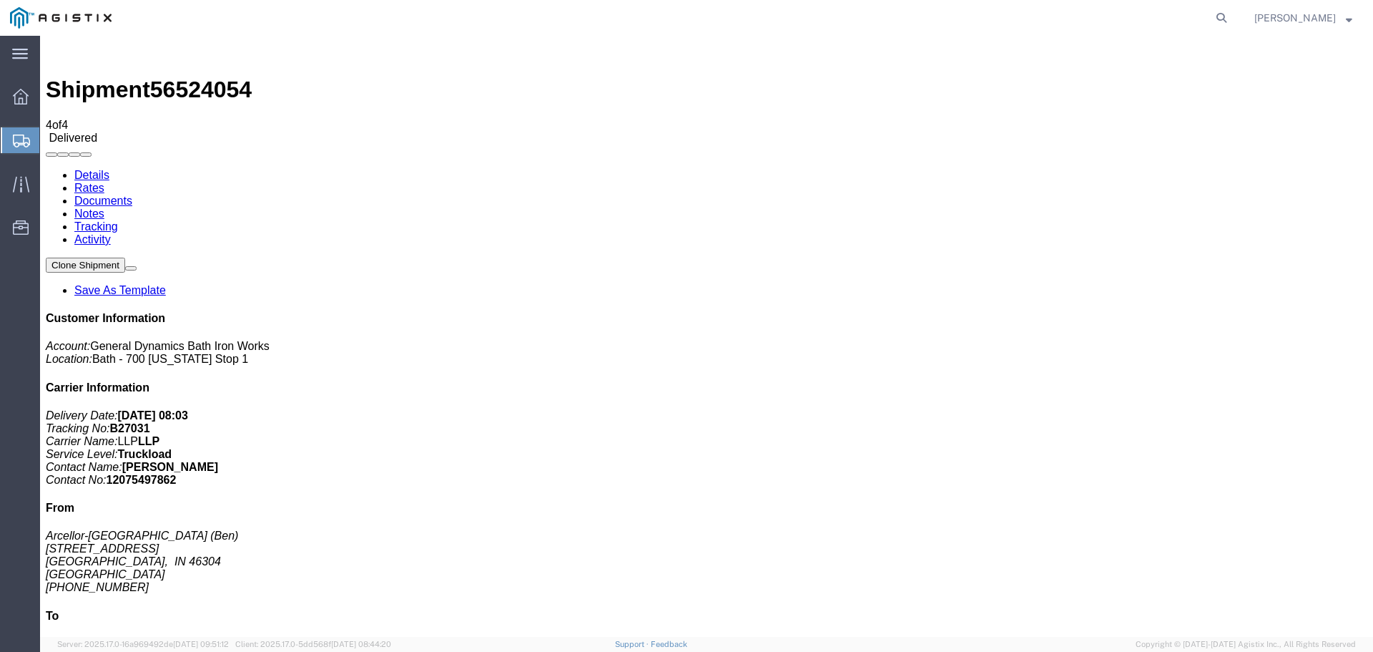
drag, startPoint x: 907, startPoint y: 82, endPoint x: 994, endPoint y: 55, distance: 91.4
click at [908, 169] on ul "Details Rates Documents Notes Tracking Activity" at bounding box center [707, 207] width 1322 height 77
click at [1217, 9] on icon at bounding box center [1222, 18] width 20 height 20
click at [1111, 26] on input "search" at bounding box center [994, 18] width 435 height 34
type input "5"
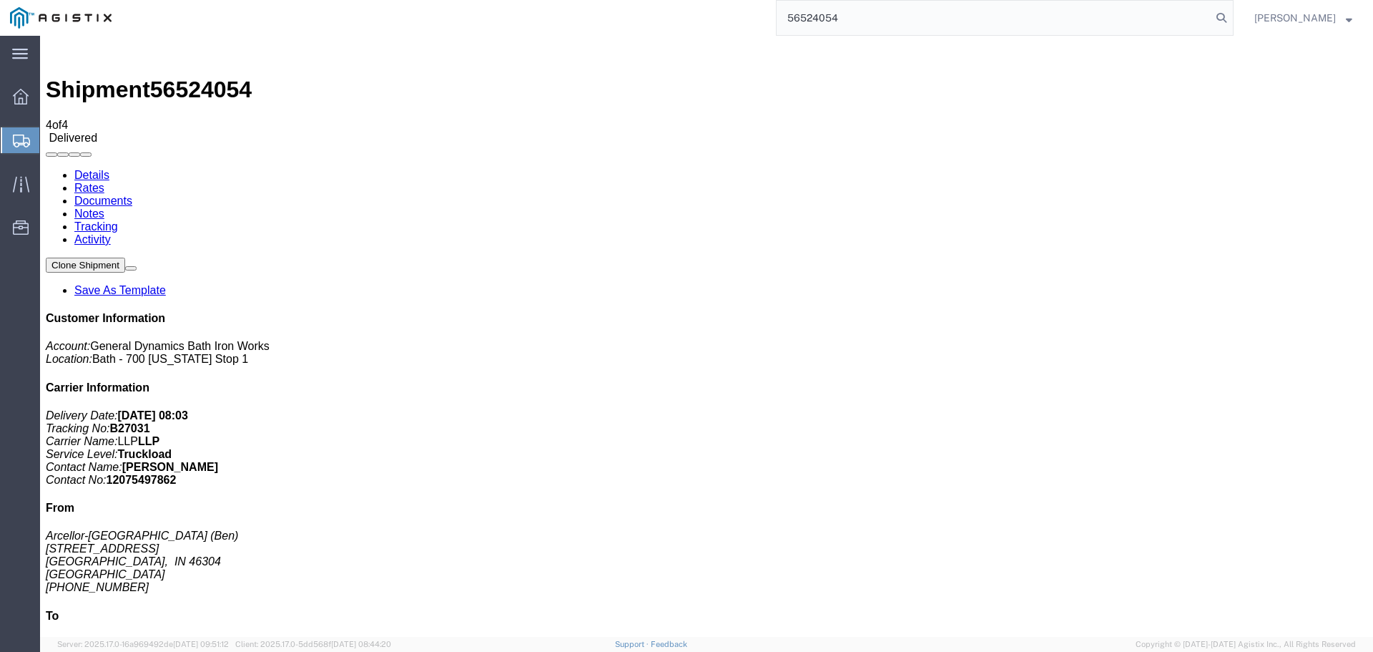
type input "56524054"
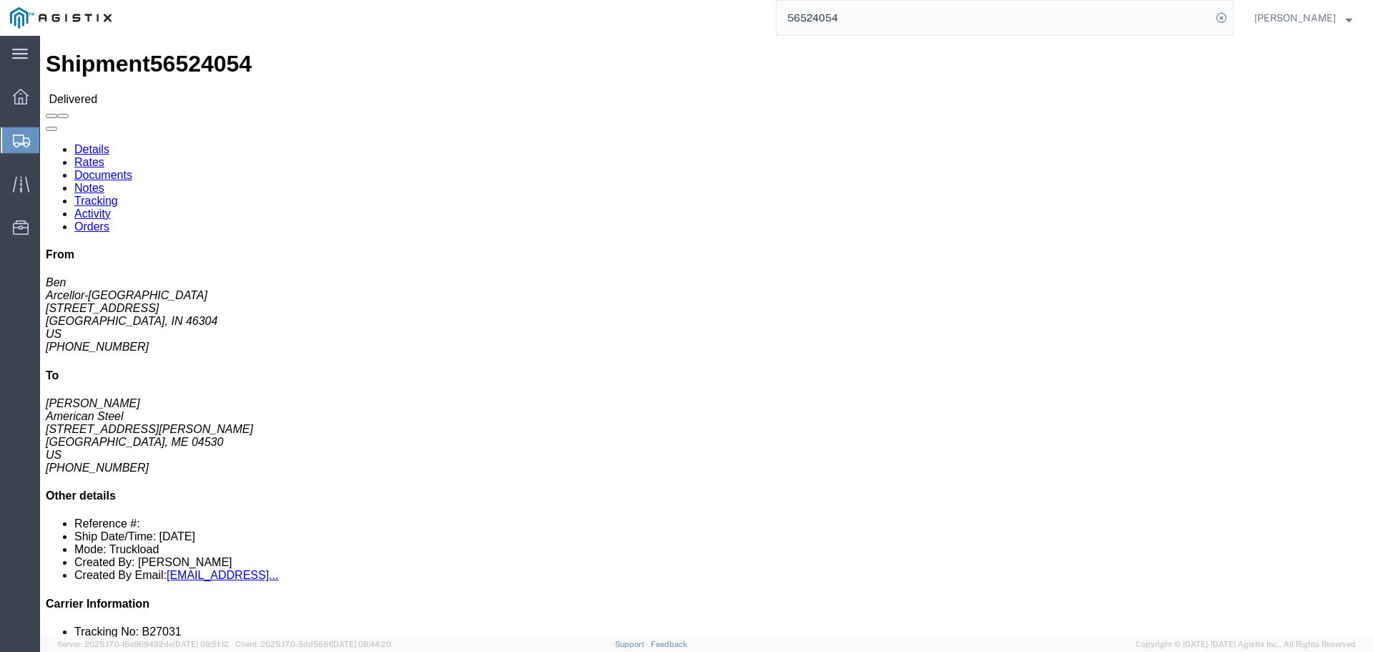
click span
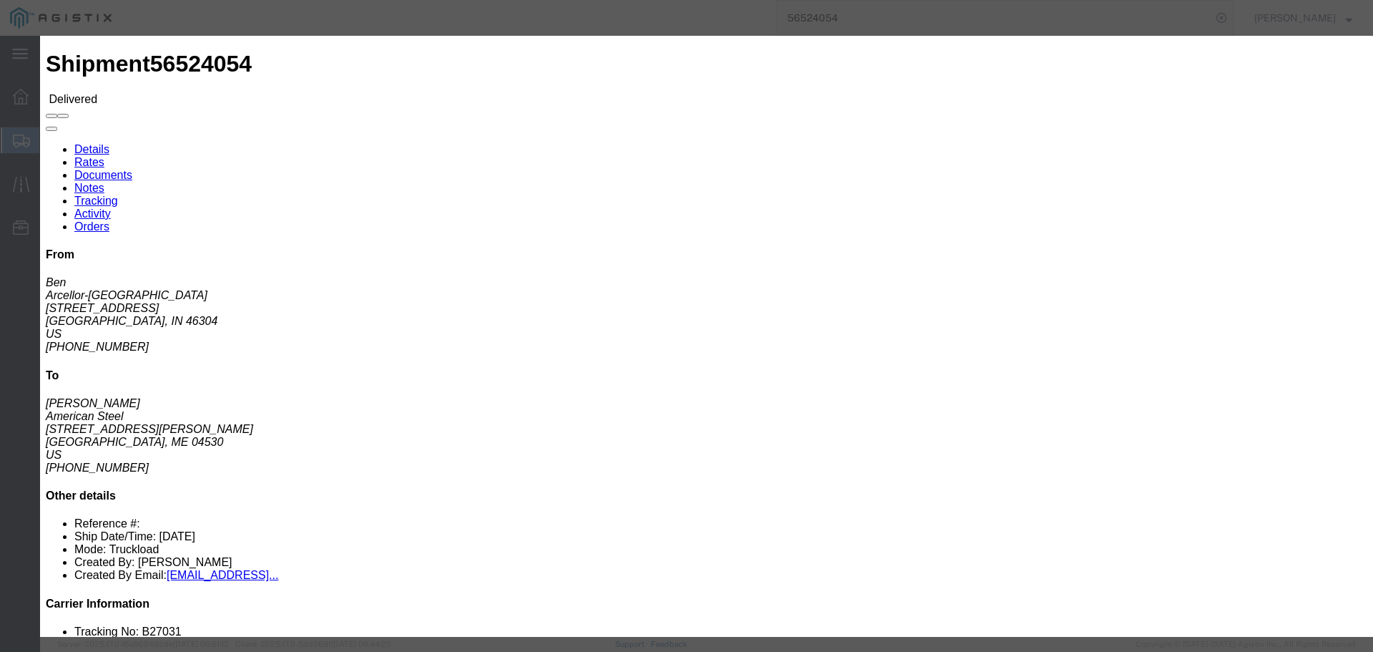
click img
click icon "button"
click span
click button "Close"
